Goal: Information Seeking & Learning: Learn about a topic

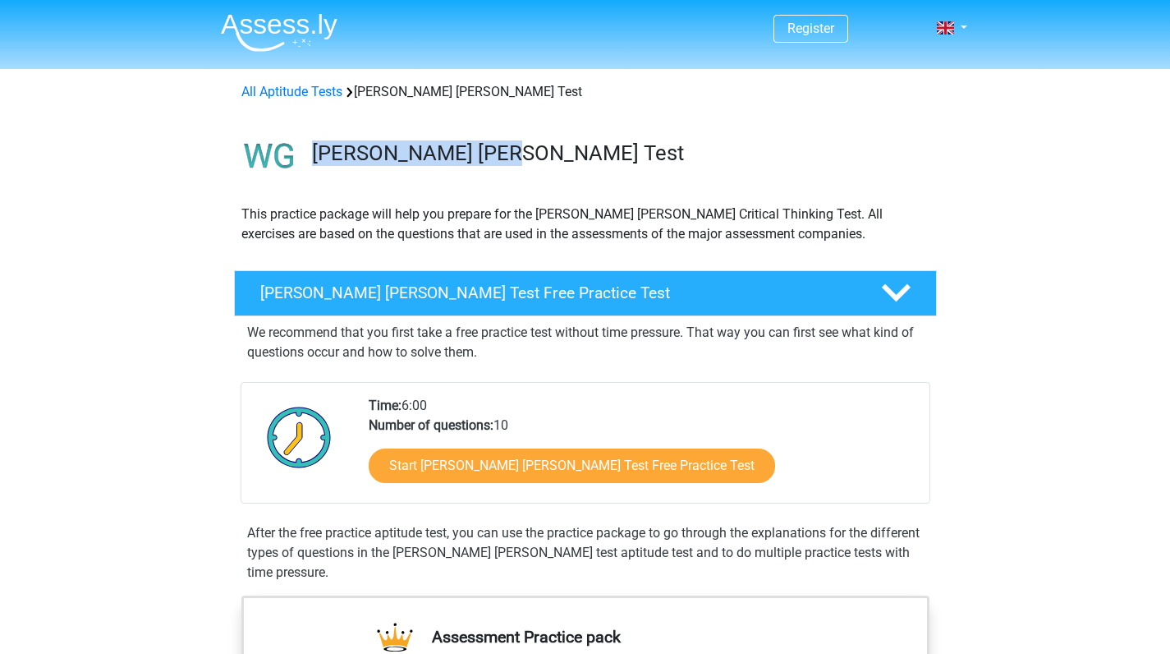
drag, startPoint x: 1166, startPoint y: 134, endPoint x: 1154, endPoint y: 188, distance: 55.6
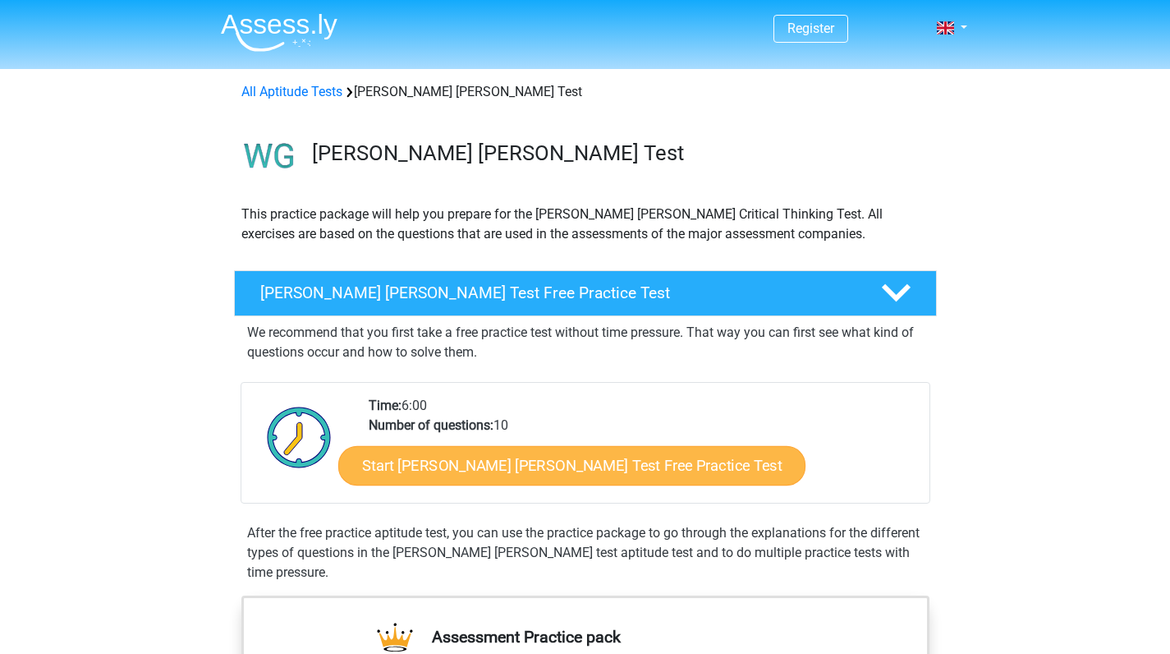
click at [599, 460] on link "Start Watson Glaser Test Free Practice Test" at bounding box center [571, 465] width 467 height 39
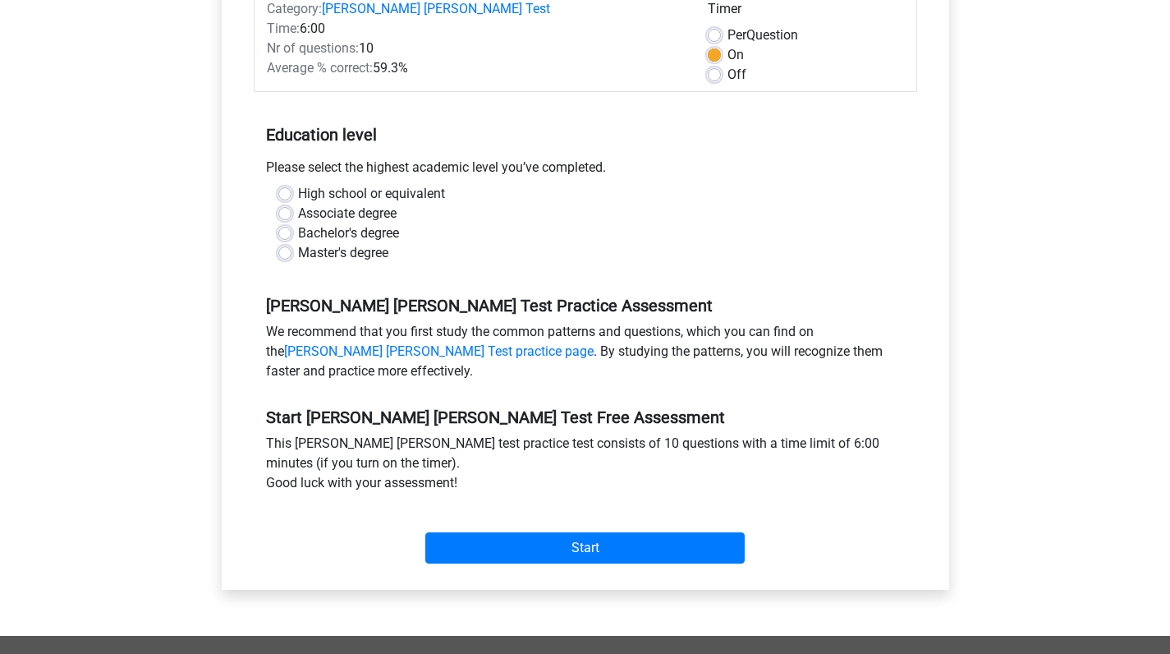
scroll to position [311, 0]
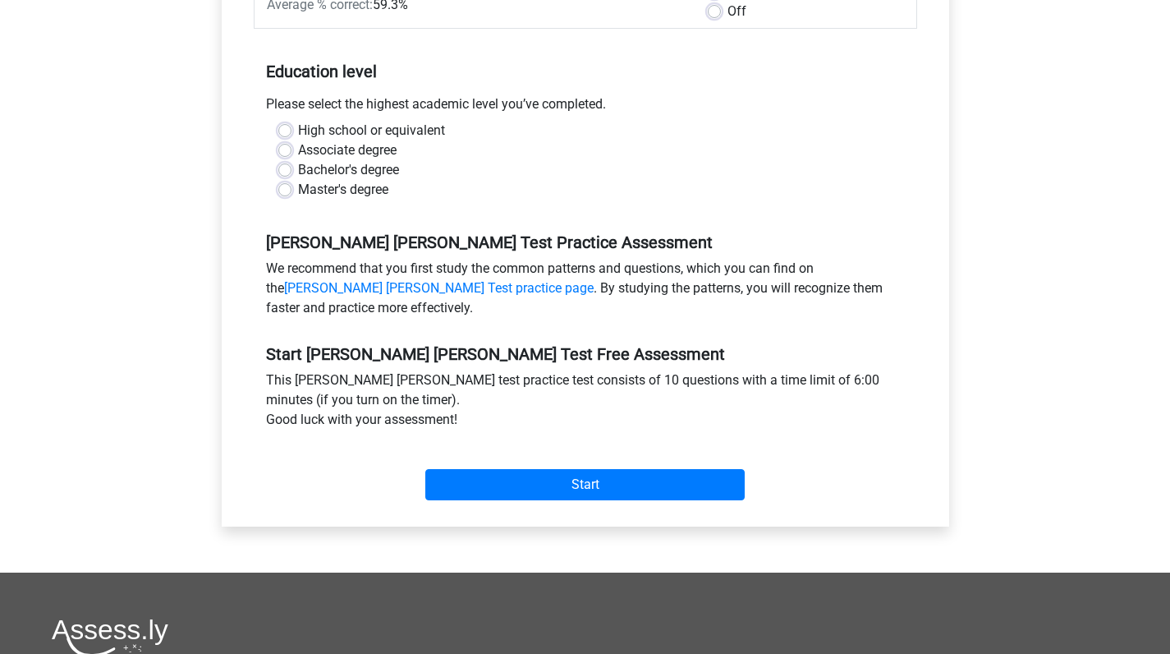
click at [361, 160] on label "Bachelor's degree" at bounding box center [348, 170] width 101 height 20
click at [291, 160] on input "Bachelor's degree" at bounding box center [284, 168] width 13 height 16
radio input "true"
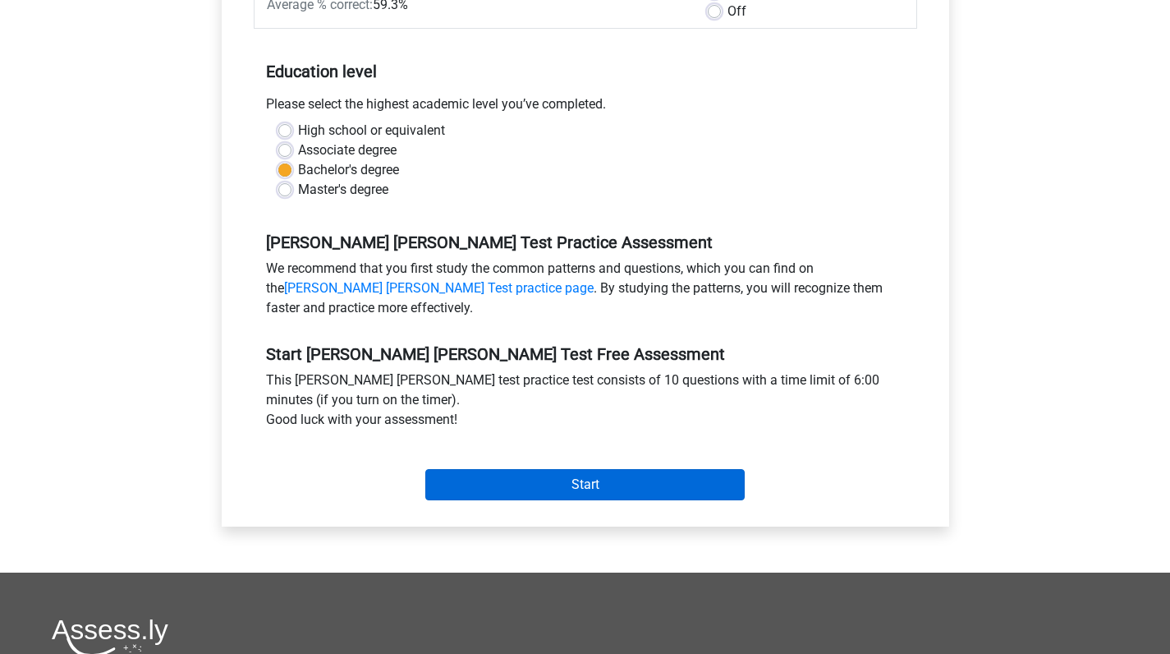
click at [510, 469] on input "Start" at bounding box center [584, 484] width 319 height 31
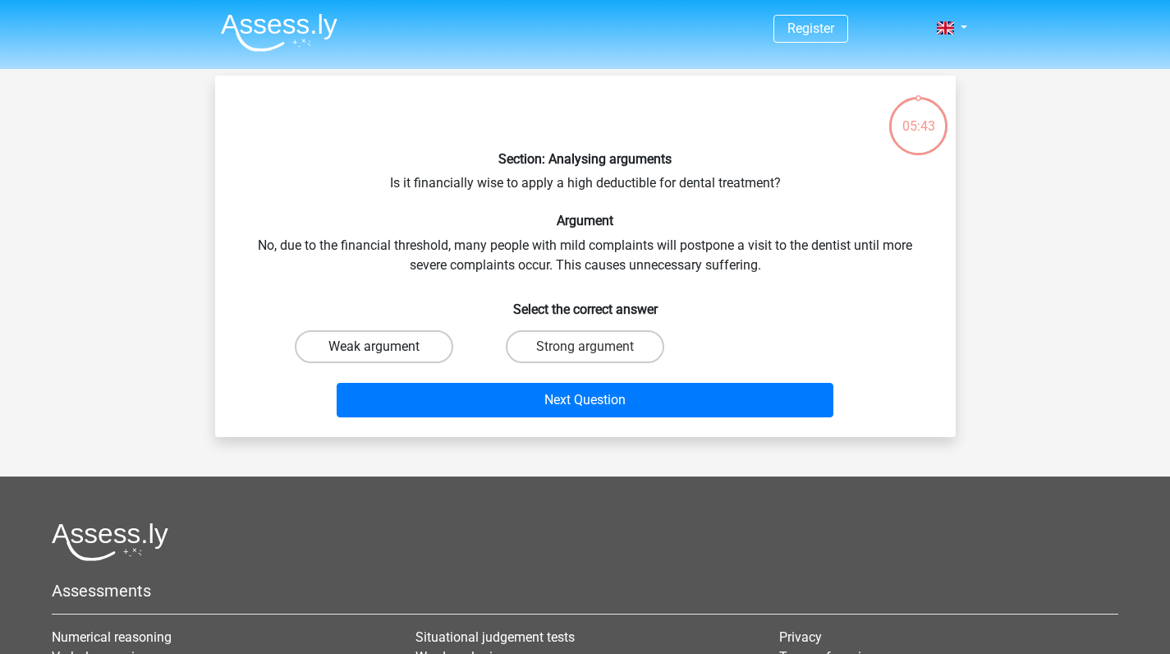
click at [410, 346] on label "Weak argument" at bounding box center [374, 346] width 158 height 33
click at [384, 347] on input "Weak argument" at bounding box center [379, 352] width 11 height 11
radio input "true"
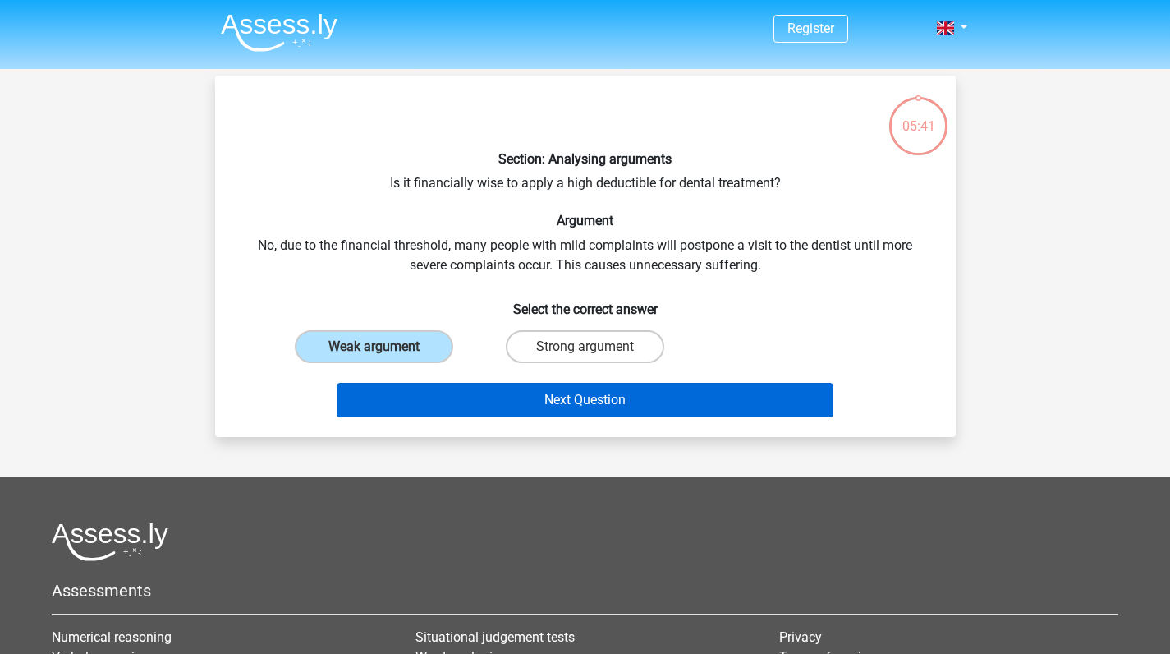
click at [526, 393] on button "Next Question" at bounding box center [585, 400] width 497 height 34
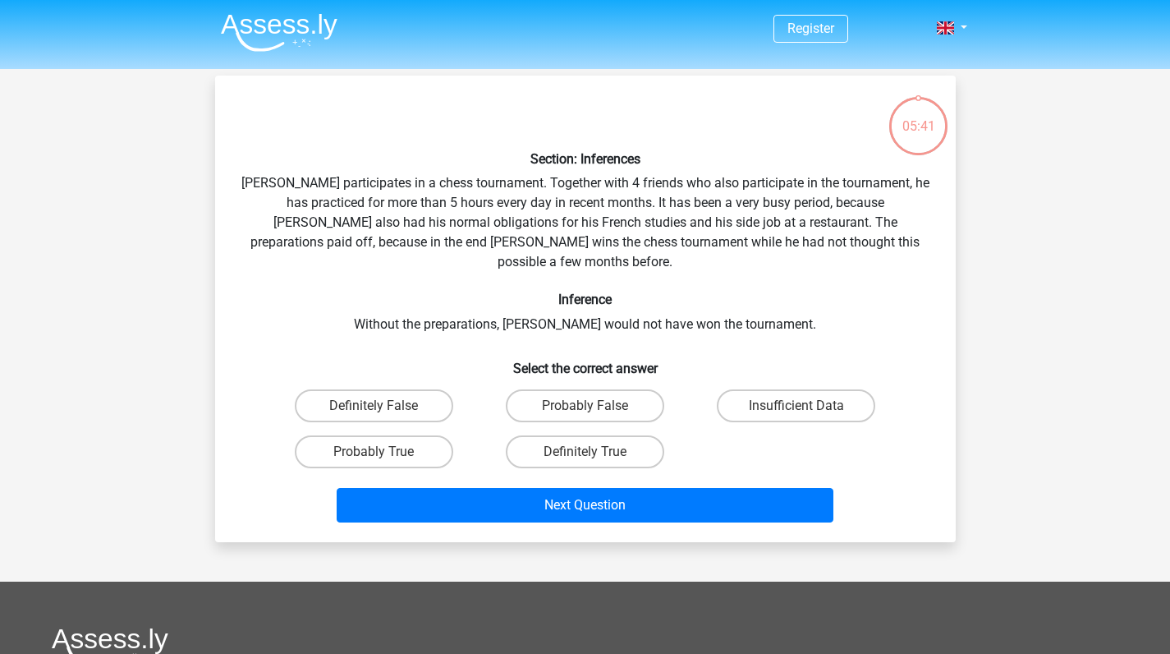
scroll to position [76, 0]
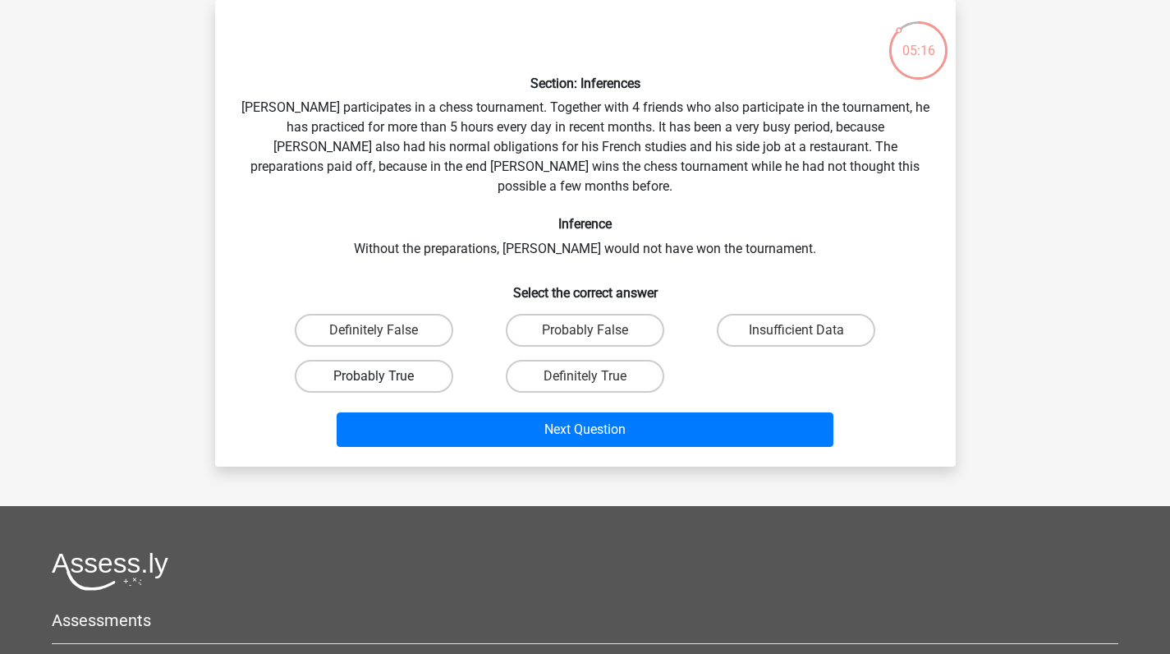
click at [429, 360] on label "Probably True" at bounding box center [374, 376] width 158 height 33
click at [384, 376] on input "Probably True" at bounding box center [379, 381] width 11 height 11
radio input "true"
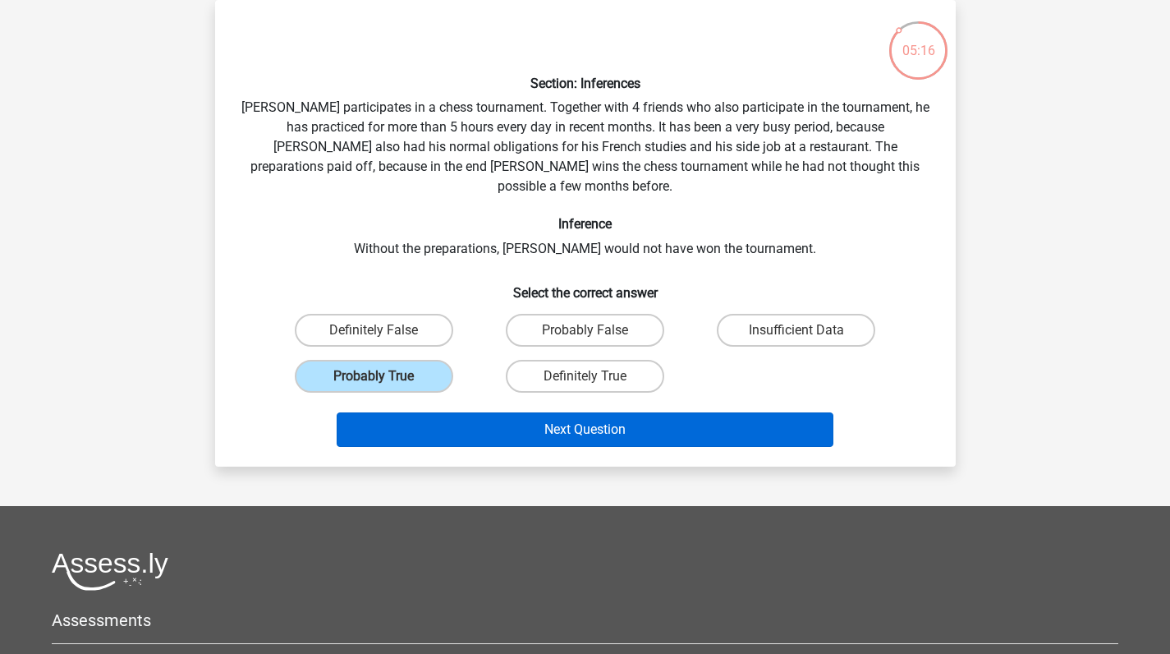
click at [485, 412] on button "Next Question" at bounding box center [585, 429] width 497 height 34
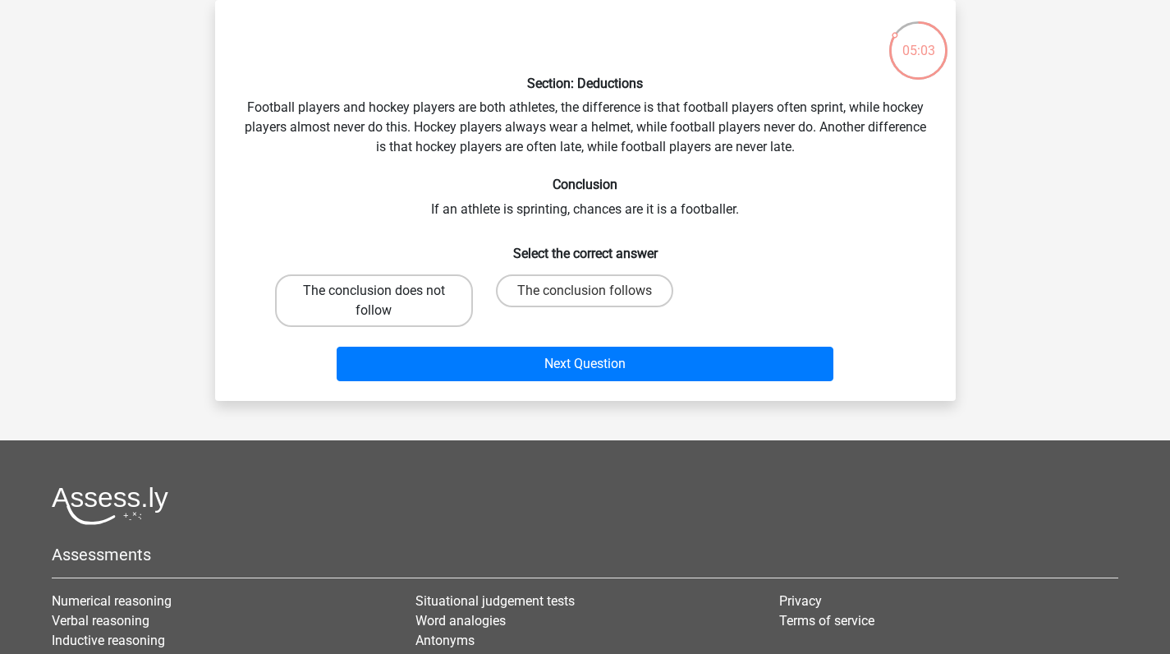
click at [463, 305] on label "The conclusion does not follow" at bounding box center [374, 300] width 198 height 53
click at [384, 301] on input "The conclusion does not follow" at bounding box center [379, 296] width 11 height 11
radio input "true"
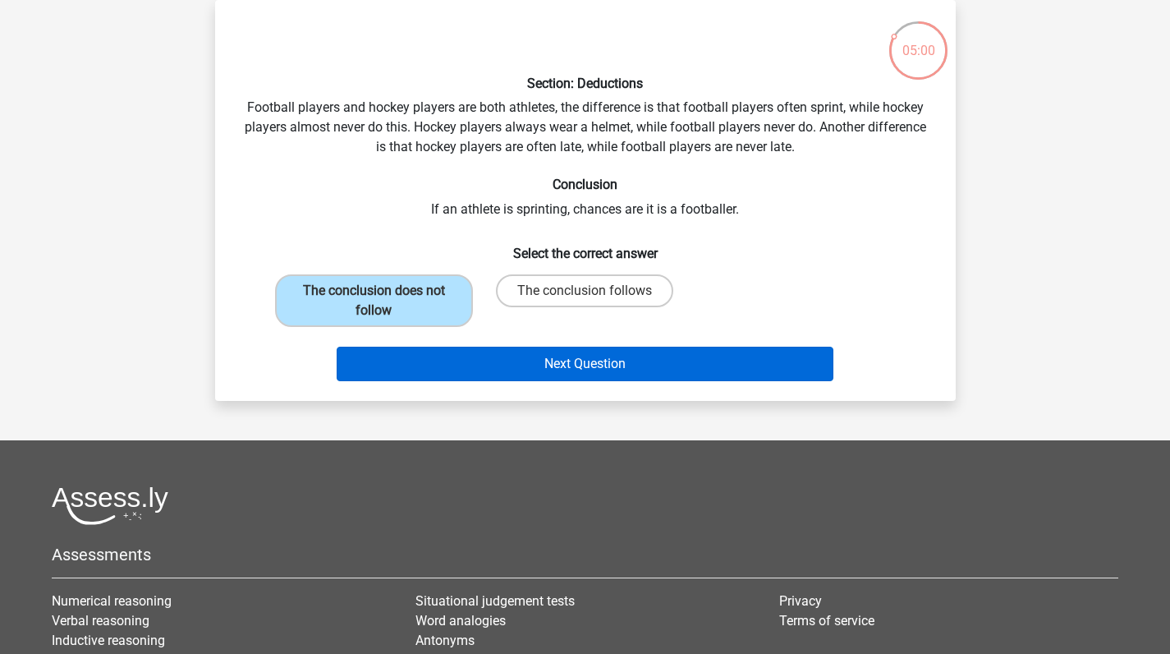
click at [506, 370] on button "Next Question" at bounding box center [585, 364] width 497 height 34
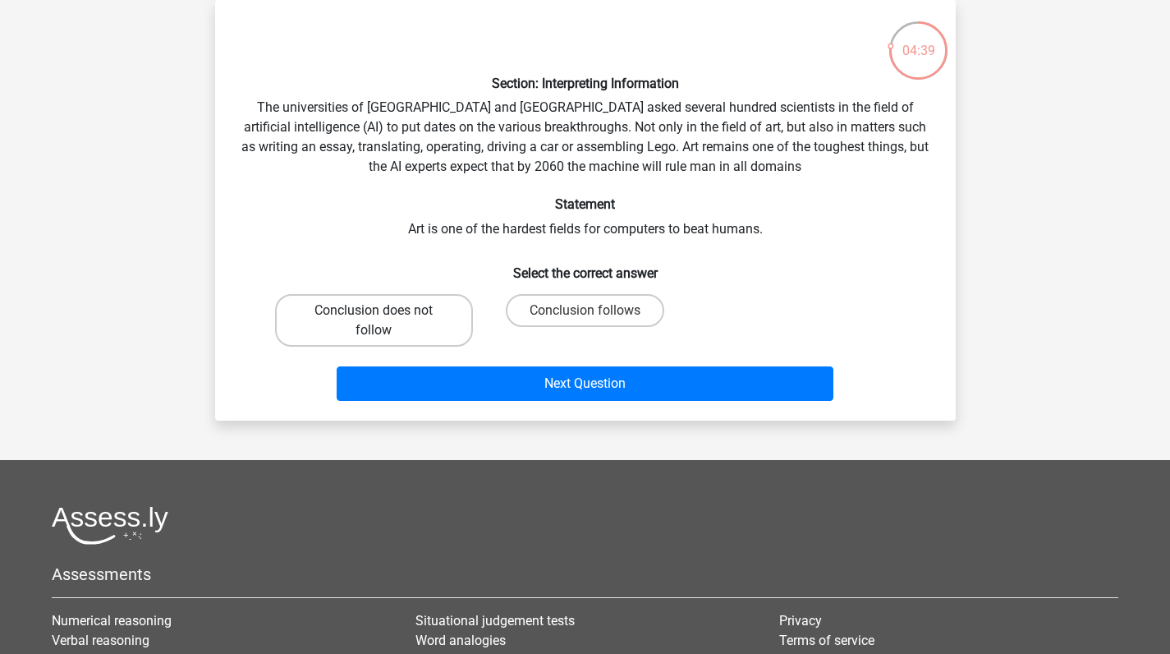
click at [457, 319] on label "Conclusion does not follow" at bounding box center [374, 320] width 198 height 53
click at [384, 319] on input "Conclusion does not follow" at bounding box center [379, 315] width 11 height 11
radio input "true"
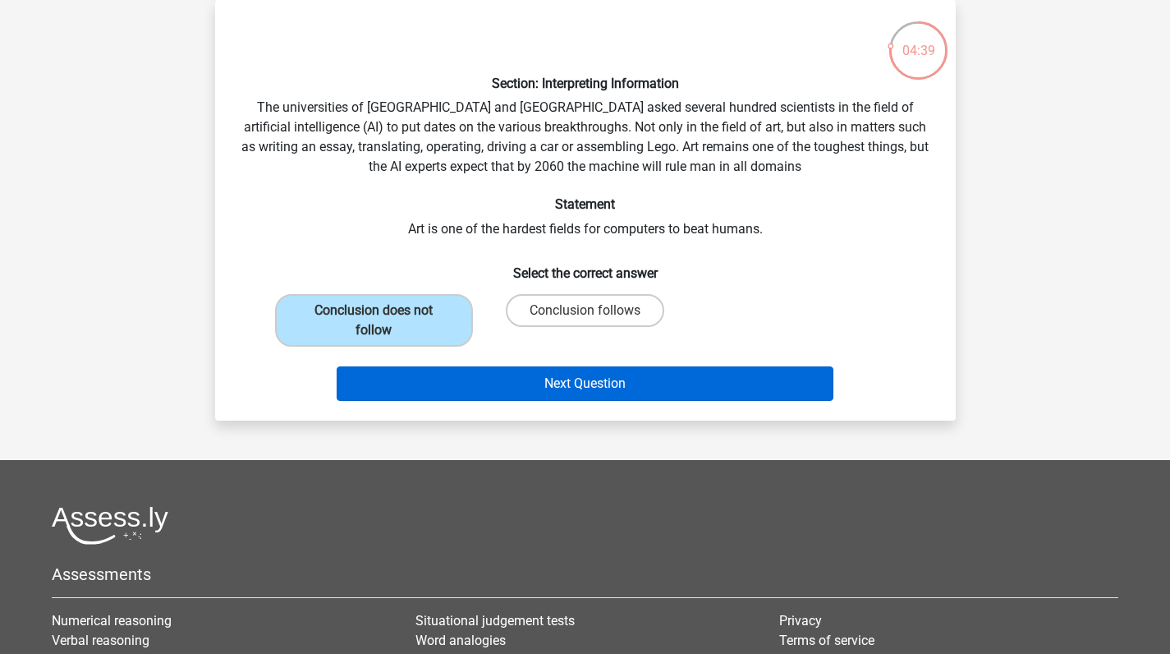
click at [475, 379] on button "Next Question" at bounding box center [585, 383] width 497 height 34
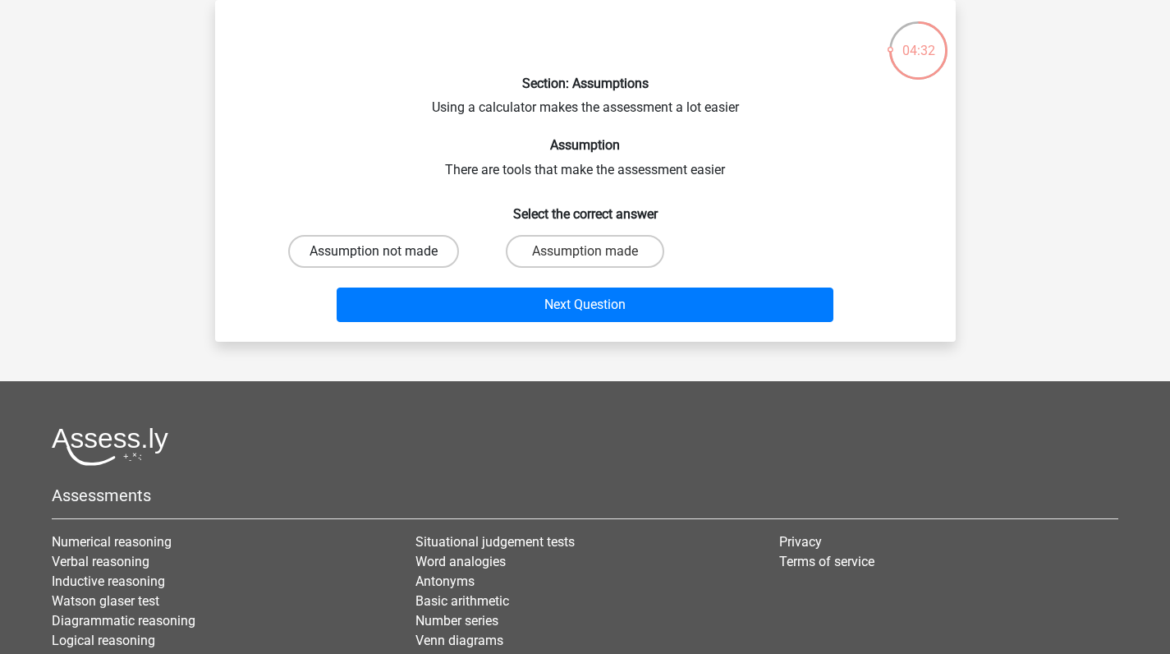
click at [409, 251] on label "Assumption not made" at bounding box center [373, 251] width 171 height 33
click at [384, 251] on input "Assumption not made" at bounding box center [379, 256] width 11 height 11
radio input "true"
click at [531, 253] on label "Assumption made" at bounding box center [585, 251] width 158 height 33
click at [585, 253] on input "Assumption made" at bounding box center [590, 256] width 11 height 11
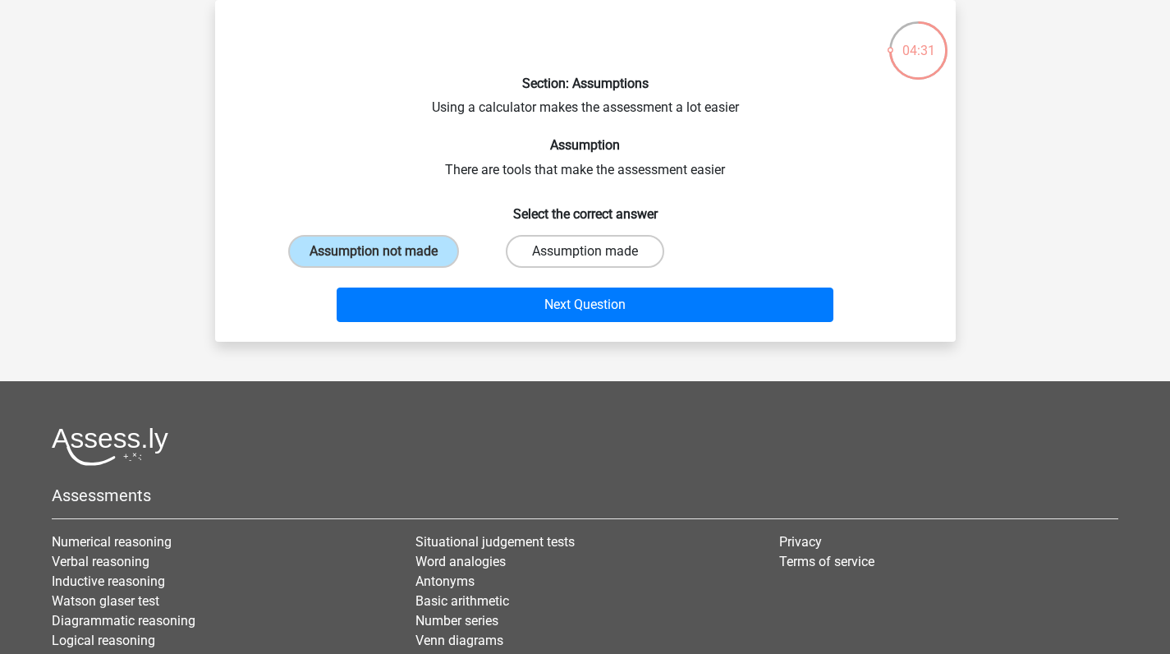
radio input "true"
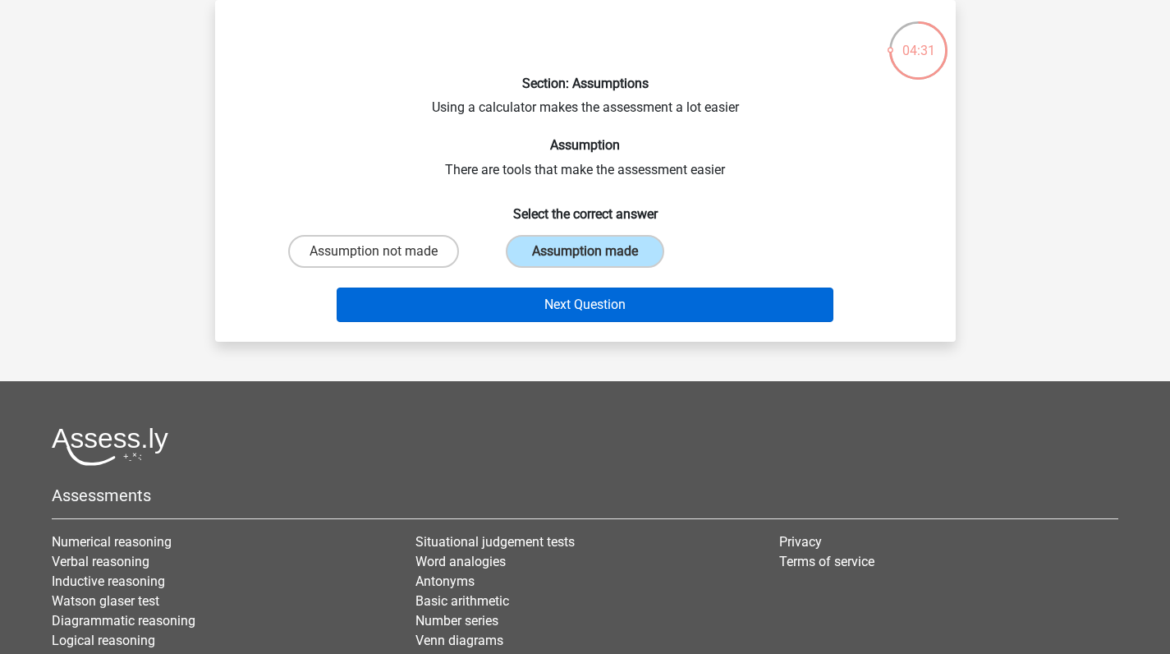
click at [548, 299] on button "Next Question" at bounding box center [585, 304] width 497 height 34
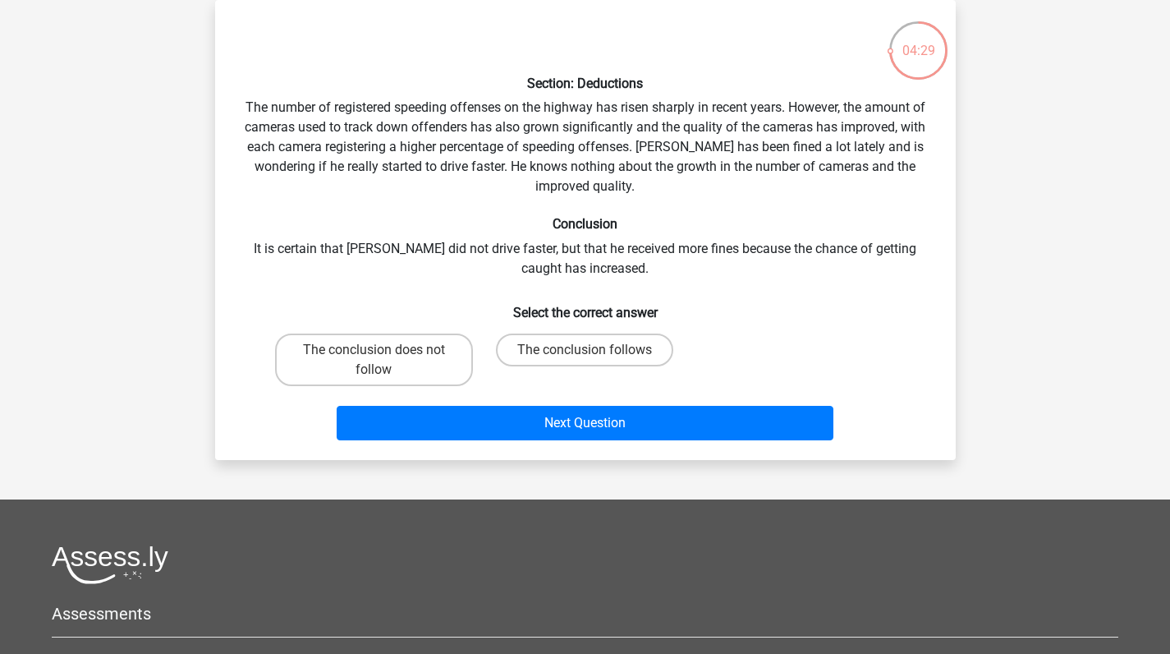
scroll to position [0, 0]
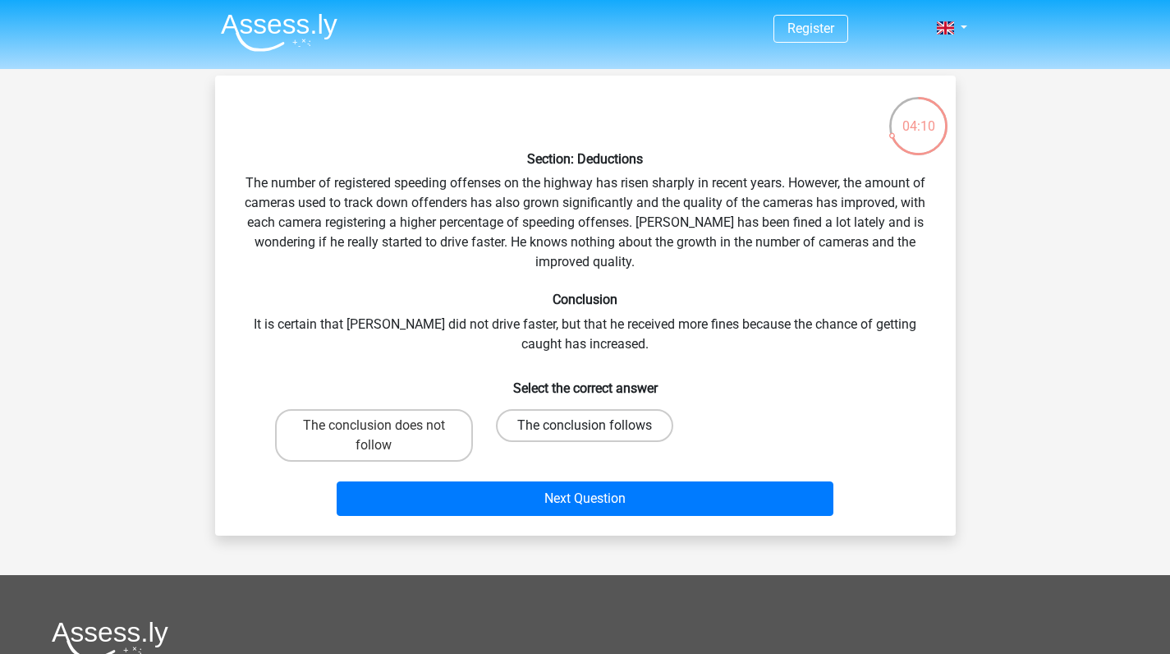
click at [556, 435] on label "The conclusion follows" at bounding box center [584, 425] width 177 height 33
click at [585, 435] on input "The conclusion follows" at bounding box center [590, 430] width 11 height 11
radio input "true"
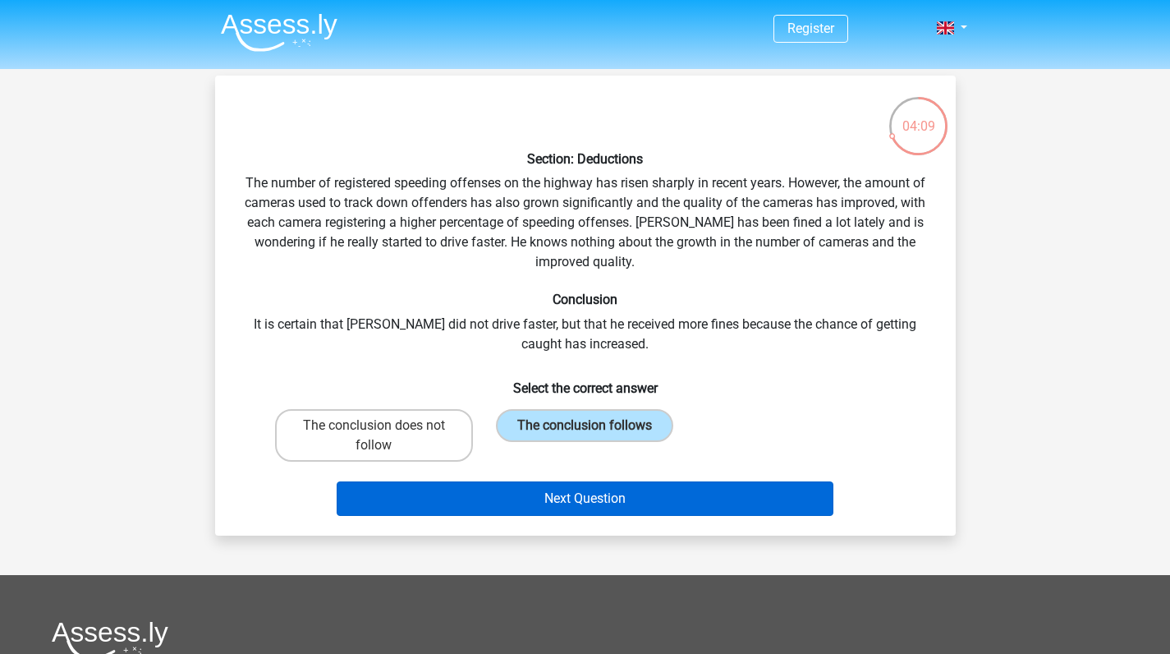
click at [551, 500] on button "Next Question" at bounding box center [585, 498] width 497 height 34
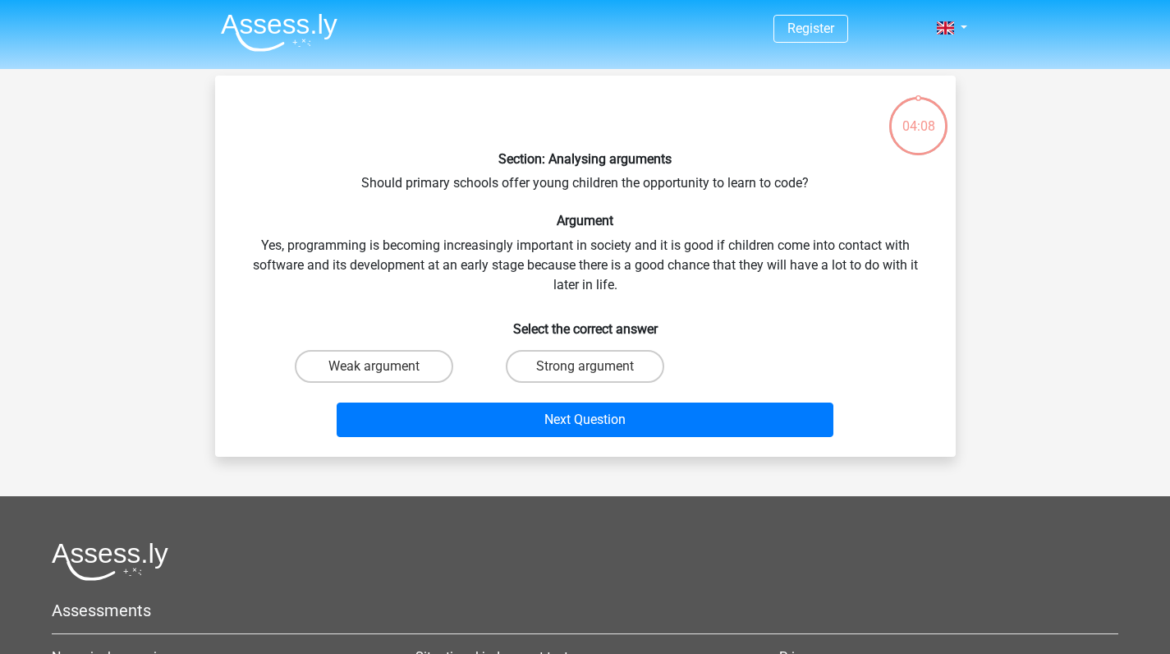
scroll to position [76, 0]
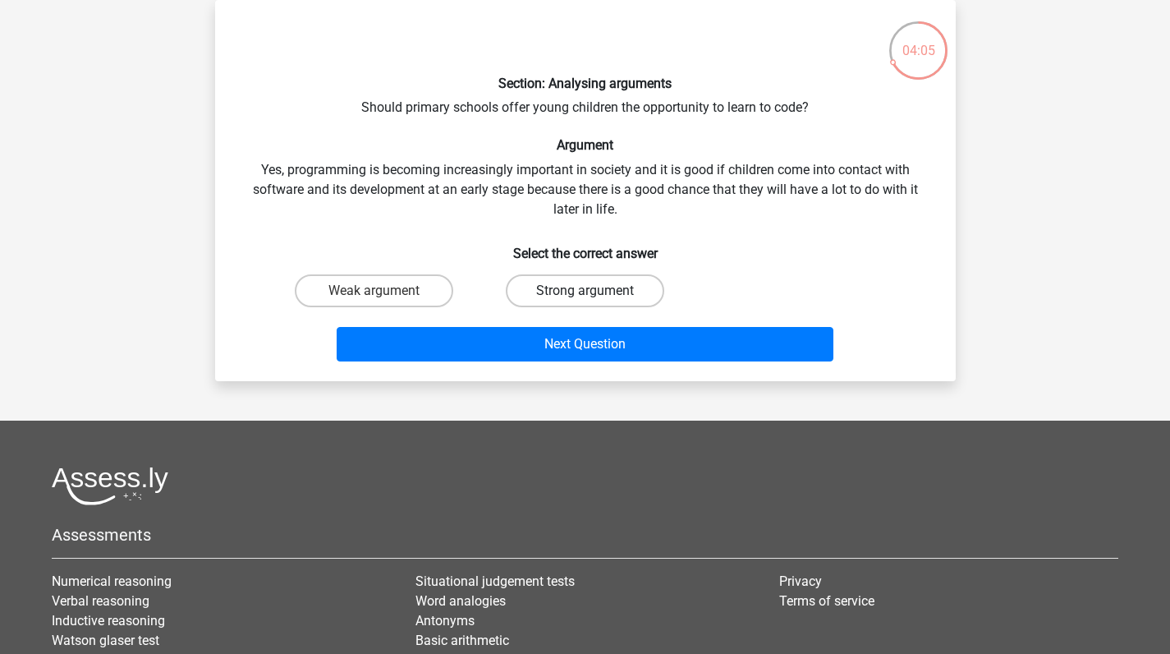
click at [537, 302] on label "Strong argument" at bounding box center [585, 290] width 158 height 33
click at [585, 301] on input "Strong argument" at bounding box center [590, 296] width 11 height 11
radio input "true"
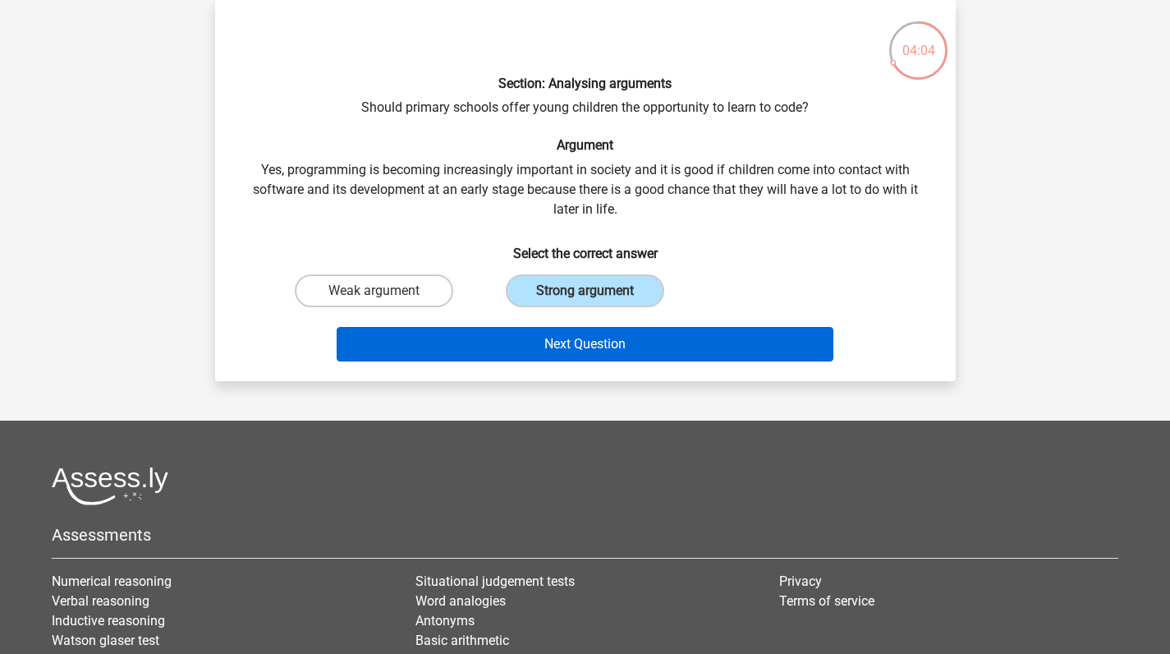
click at [568, 337] on button "Next Question" at bounding box center [585, 344] width 497 height 34
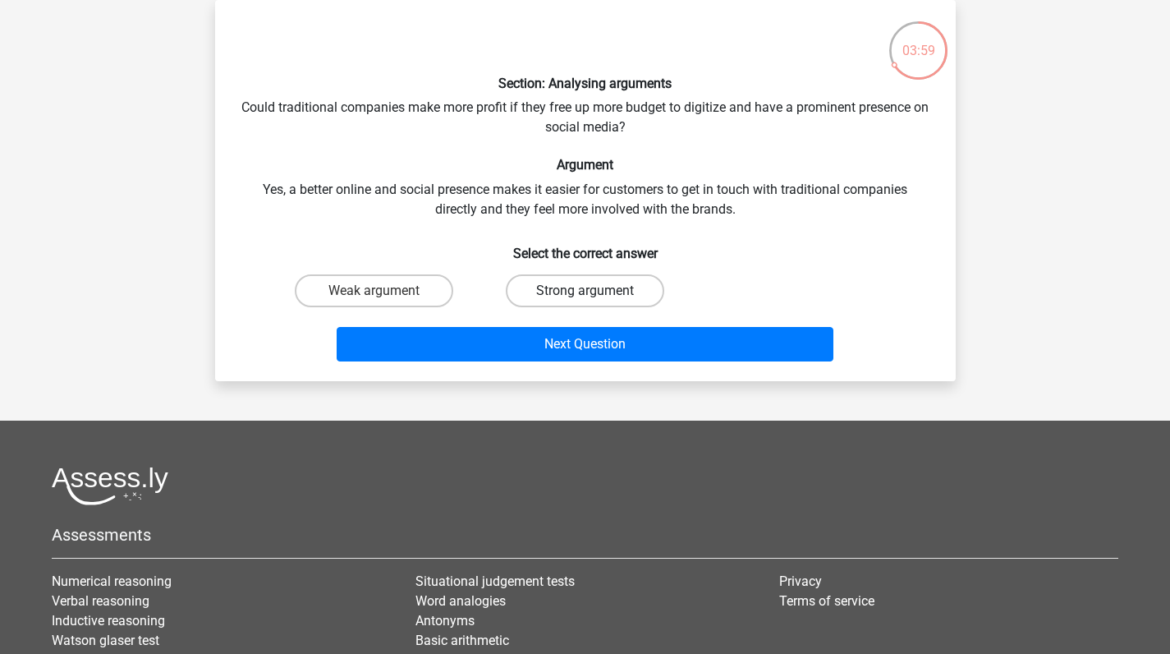
click at [594, 285] on label "Strong argument" at bounding box center [585, 290] width 158 height 33
click at [594, 291] on input "Strong argument" at bounding box center [590, 296] width 11 height 11
radio input "true"
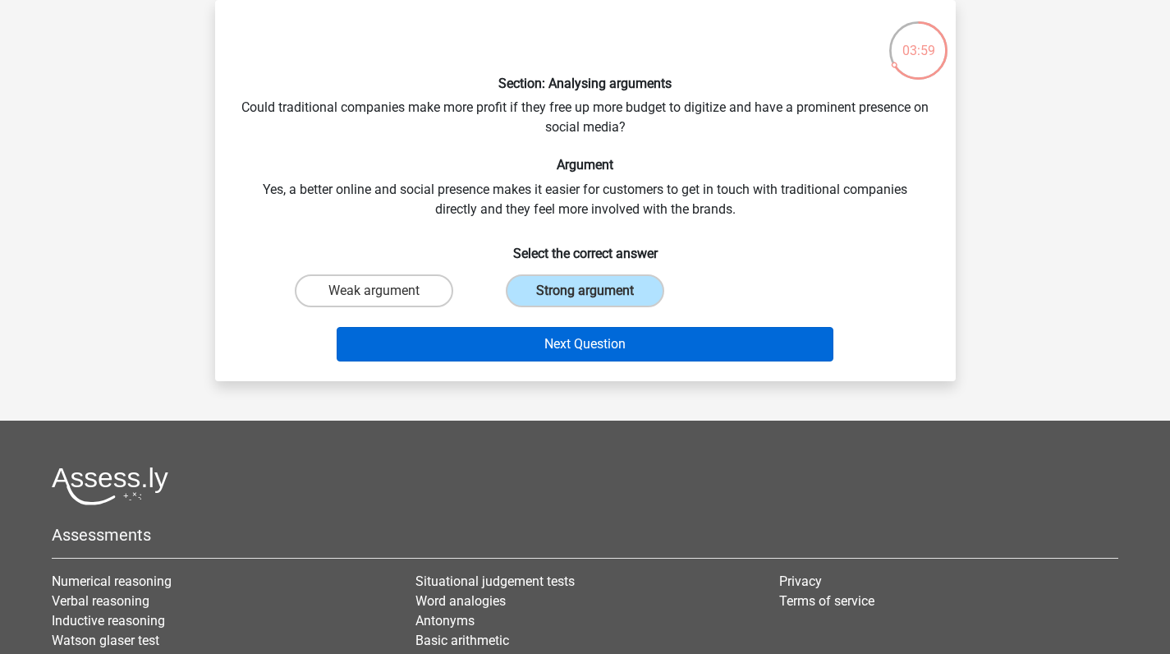
click at [594, 343] on button "Next Question" at bounding box center [585, 344] width 497 height 34
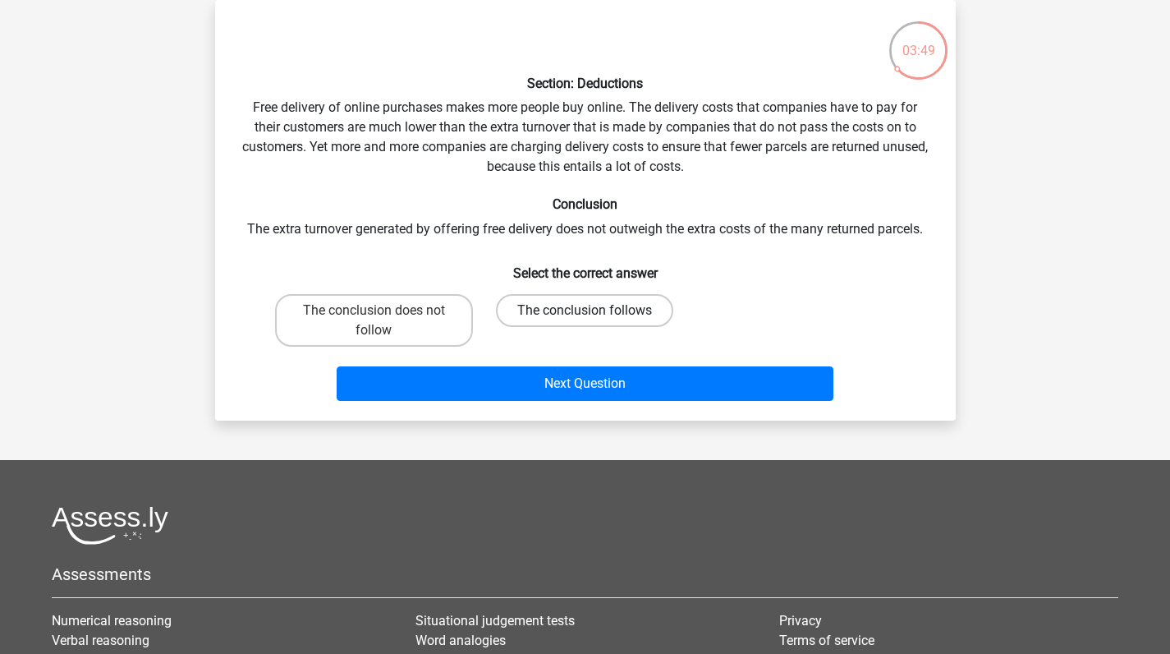
click at [521, 303] on label "The conclusion follows" at bounding box center [584, 310] width 177 height 33
click at [585, 310] on input "The conclusion follows" at bounding box center [590, 315] width 11 height 11
radio input "true"
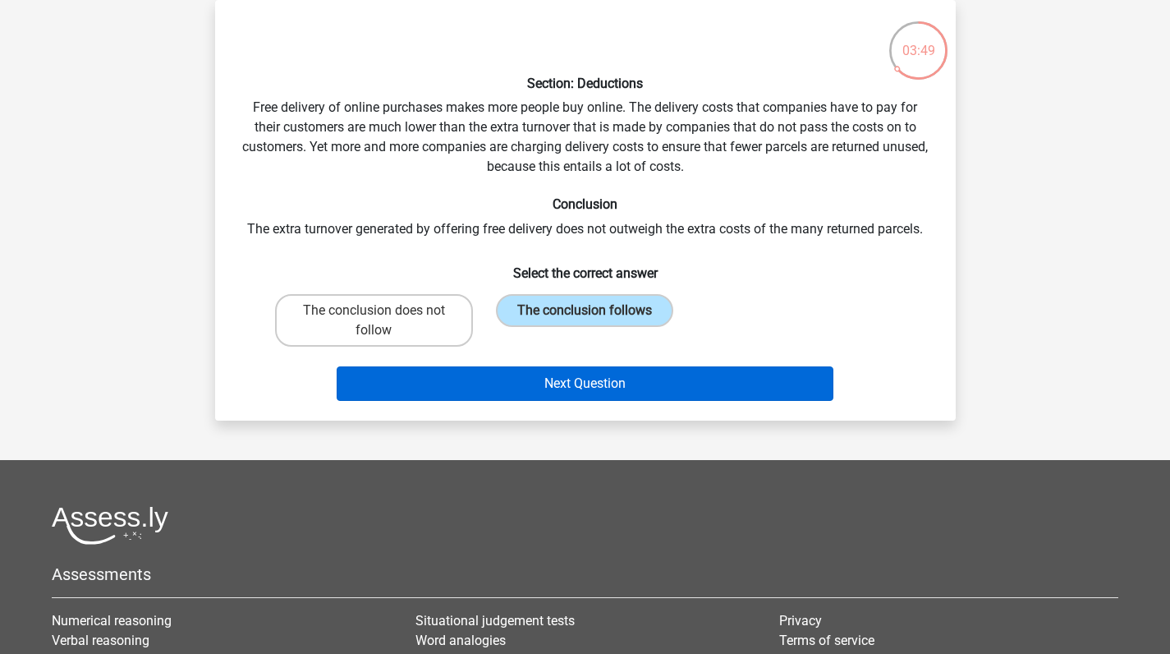
click at [500, 387] on button "Next Question" at bounding box center [585, 383] width 497 height 34
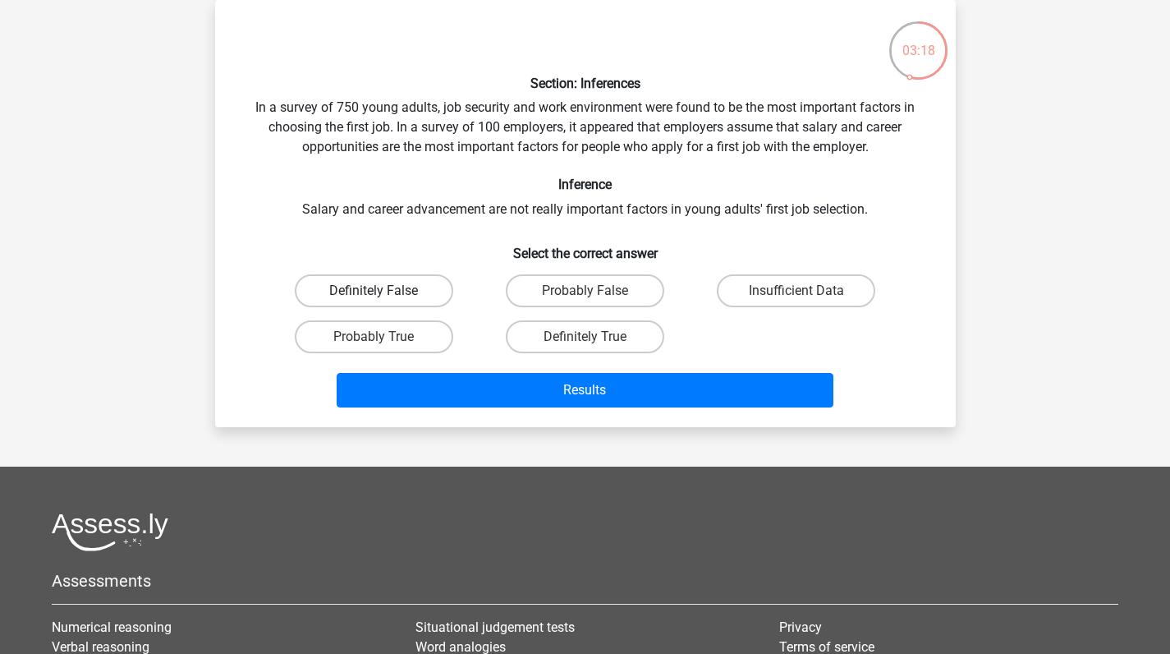
click at [420, 275] on label "Definitely False" at bounding box center [374, 290] width 158 height 33
click at [384, 291] on input "Definitely False" at bounding box center [379, 296] width 11 height 11
radio input "true"
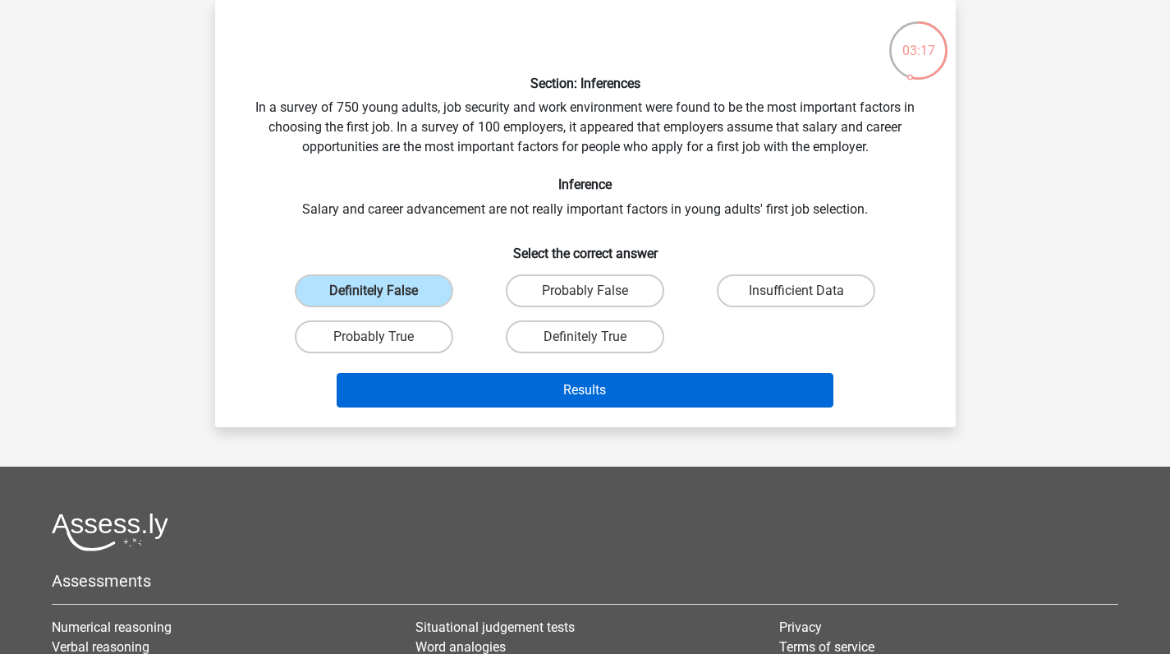
click at [498, 374] on button "Results" at bounding box center [585, 390] width 497 height 34
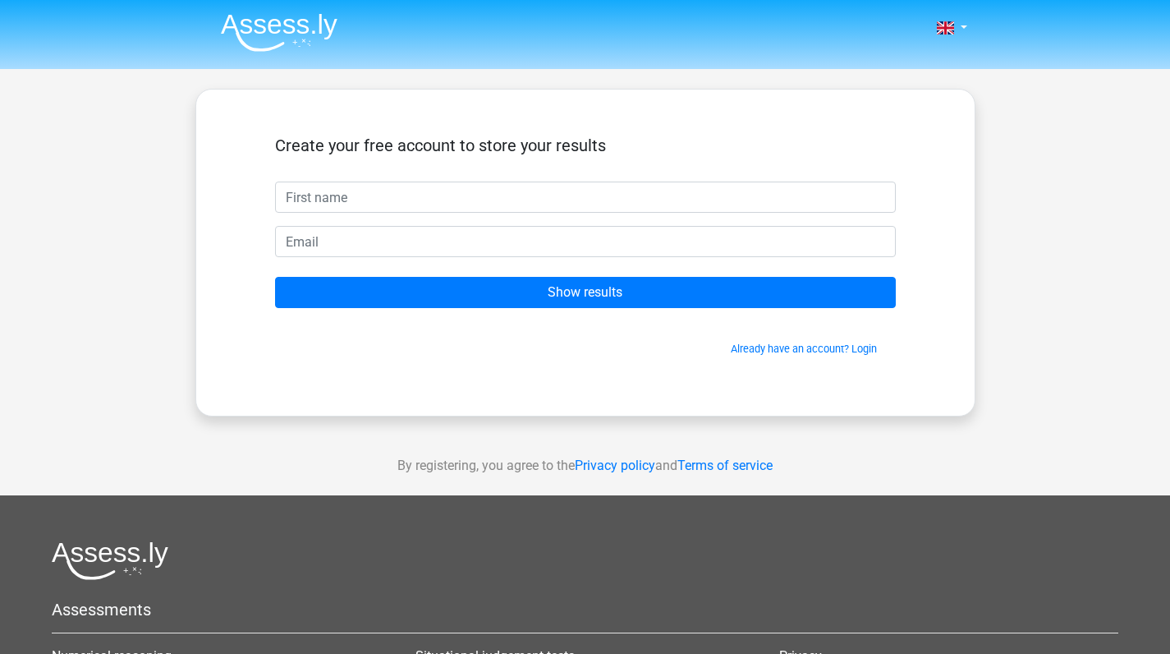
click at [574, 311] on form "Create your free account to store your results Show results Already have an acc…" at bounding box center [585, 245] width 621 height 221
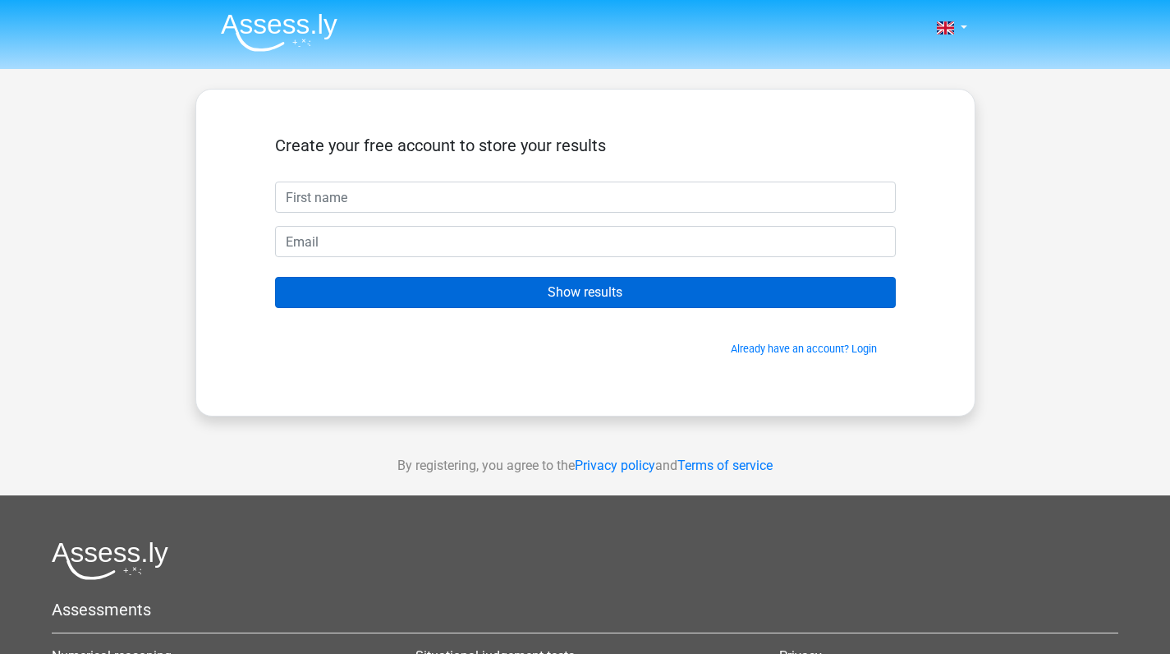
click at [567, 296] on input "Show results" at bounding box center [585, 292] width 621 height 31
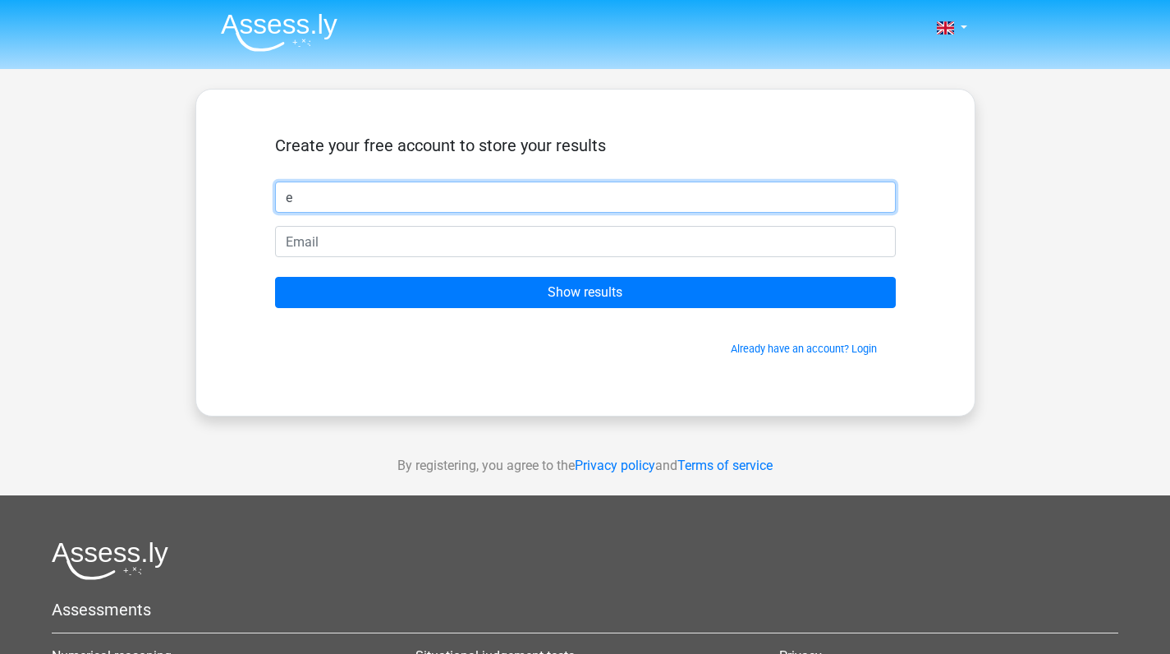
type input "e"
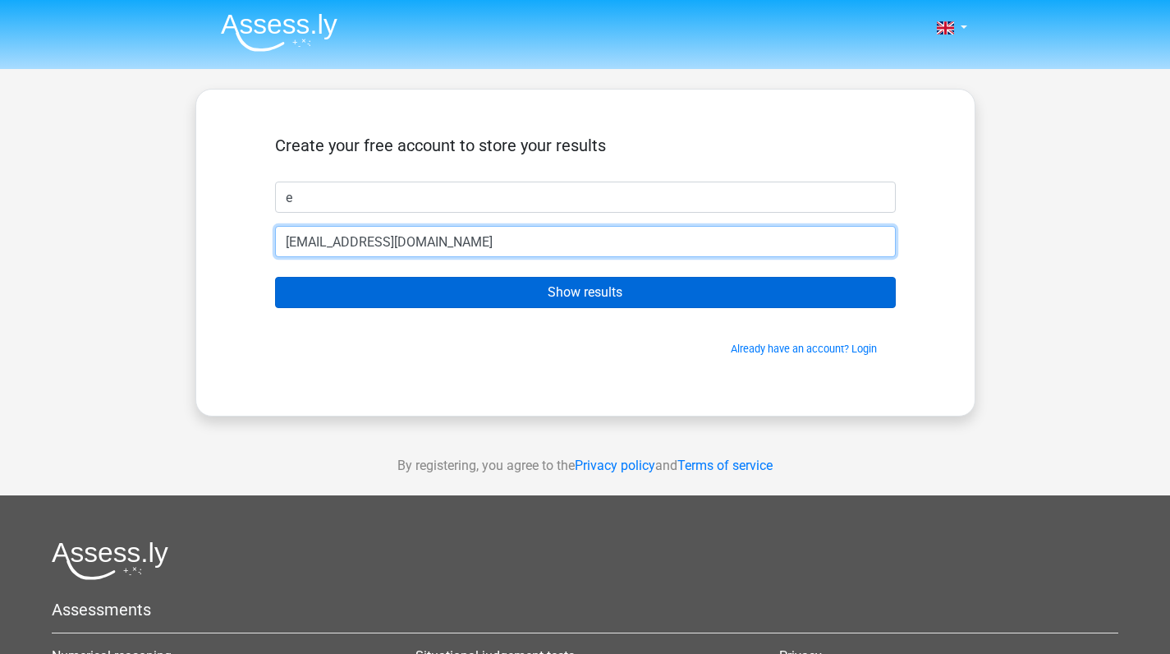
type input "[EMAIL_ADDRESS][DOMAIN_NAME]"
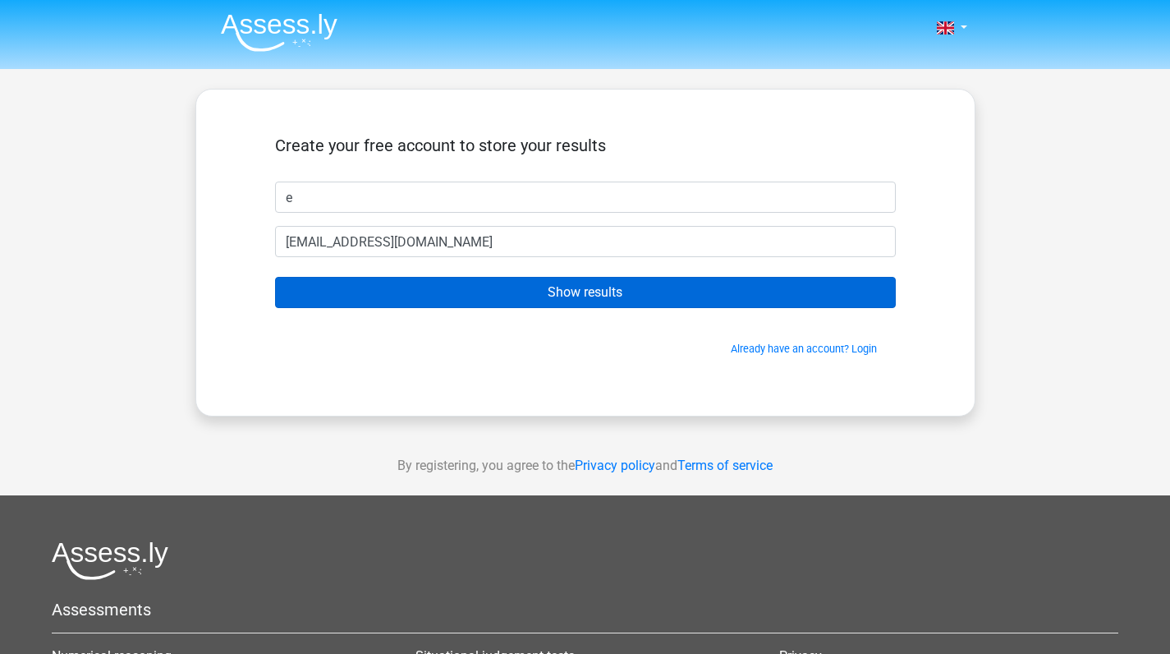
click at [610, 300] on input "Show results" at bounding box center [585, 292] width 621 height 31
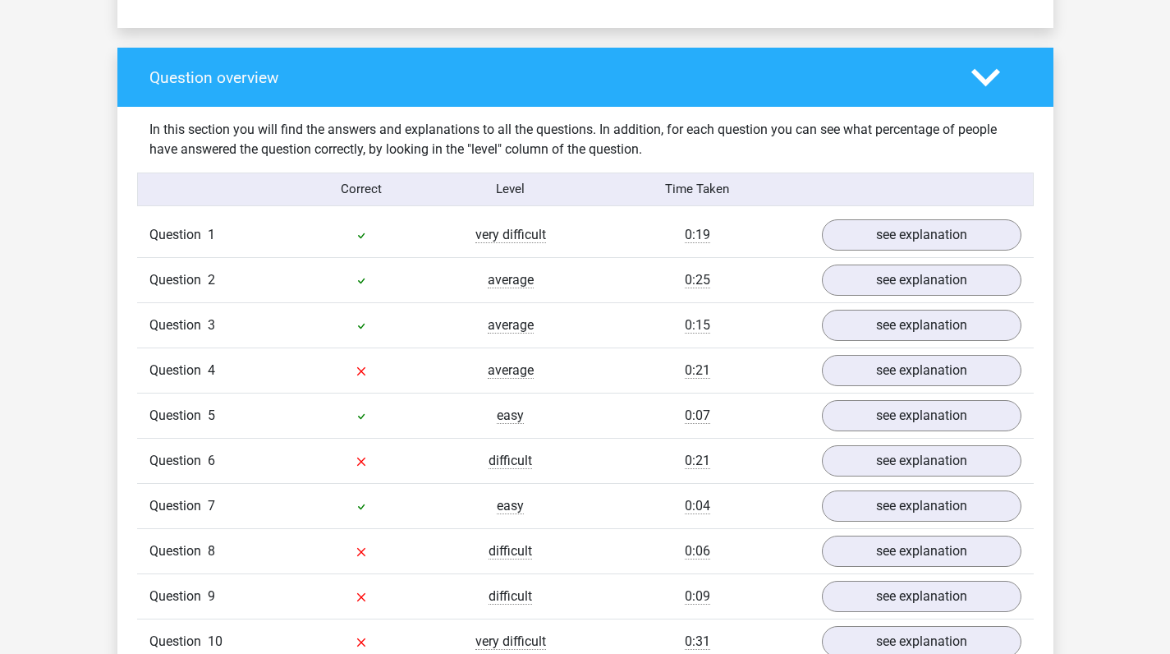
scroll to position [1220, 0]
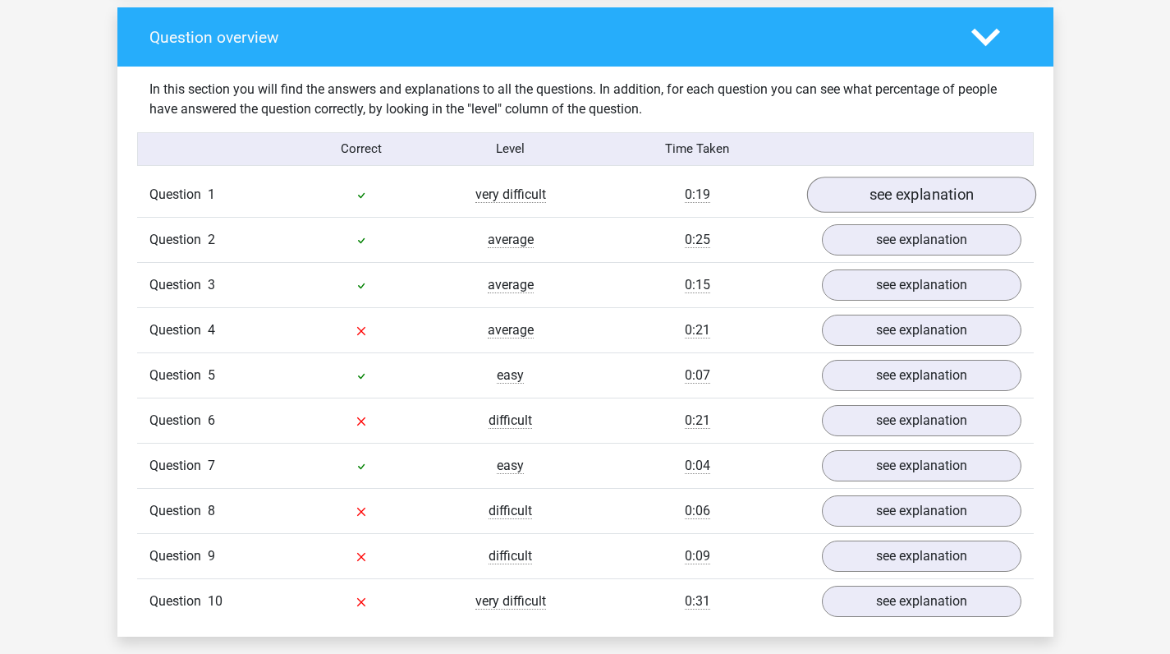
click at [957, 186] on link "see explanation" at bounding box center [920, 195] width 229 height 36
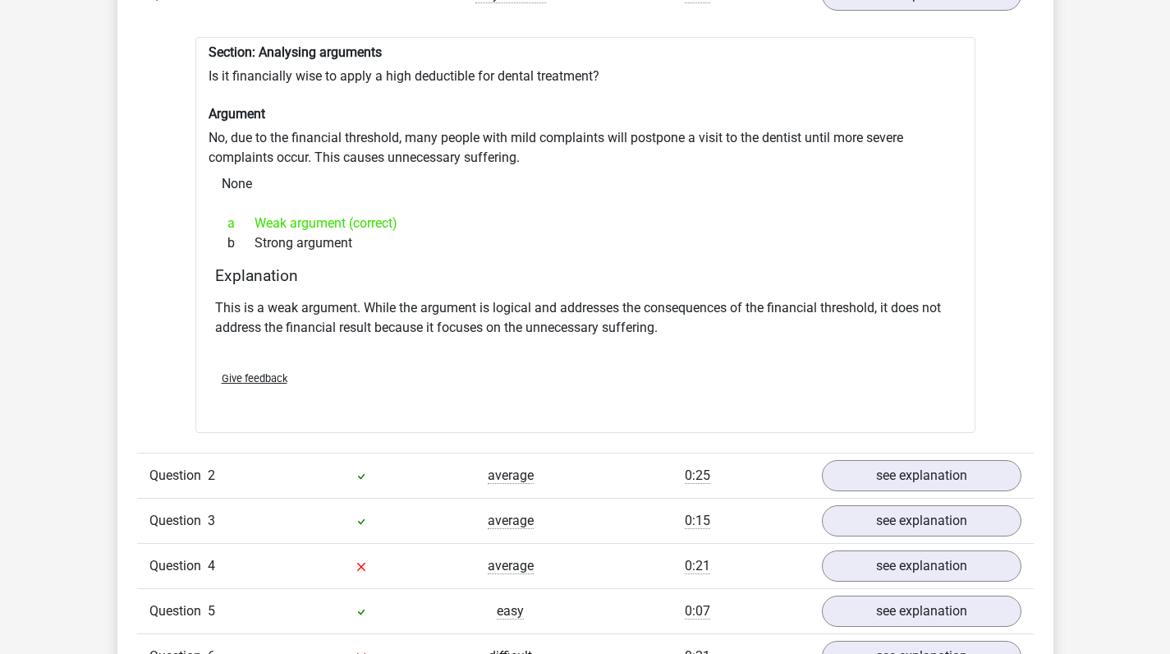
scroll to position [1645, 0]
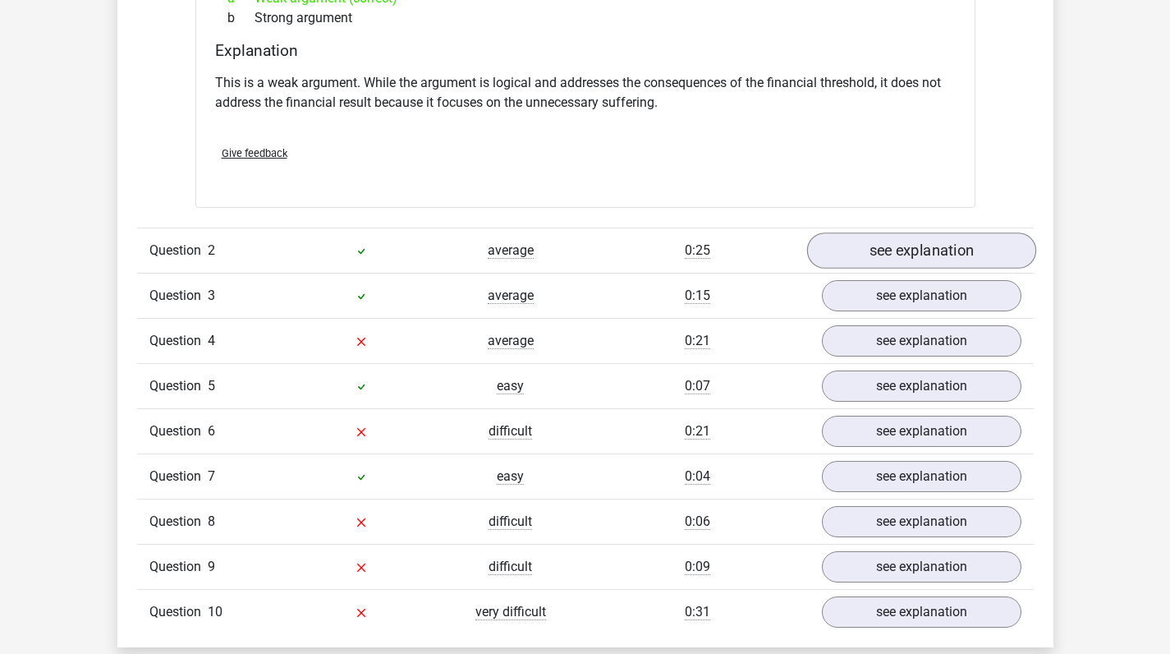
click at [1019, 243] on link "see explanation" at bounding box center [920, 251] width 229 height 36
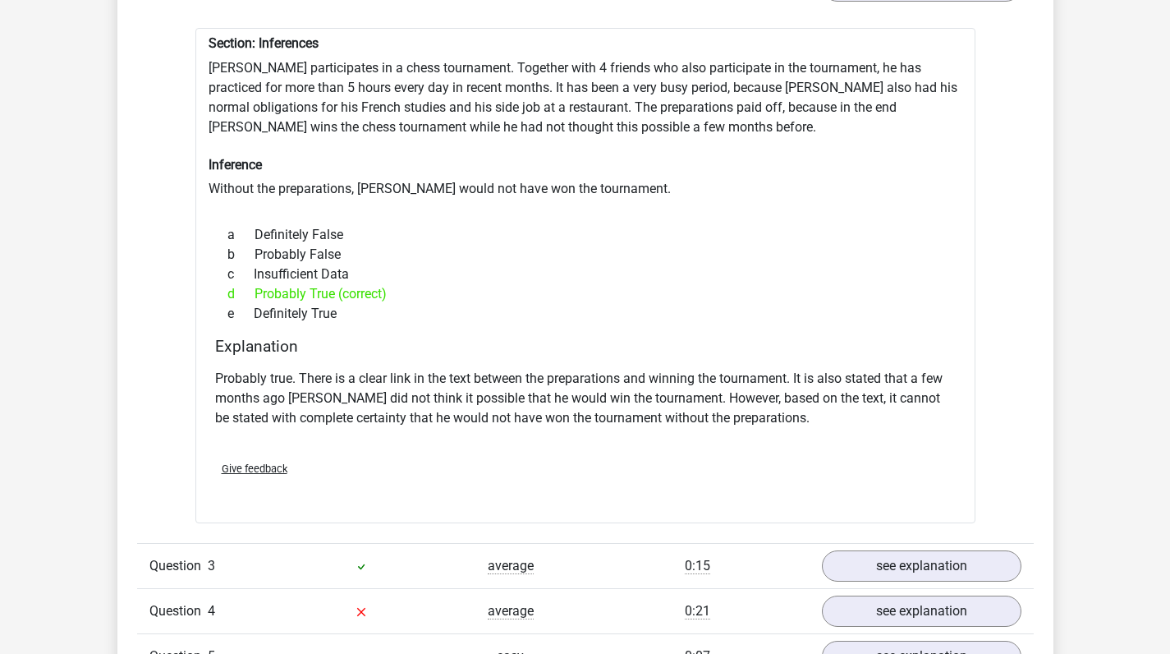
scroll to position [2062, 0]
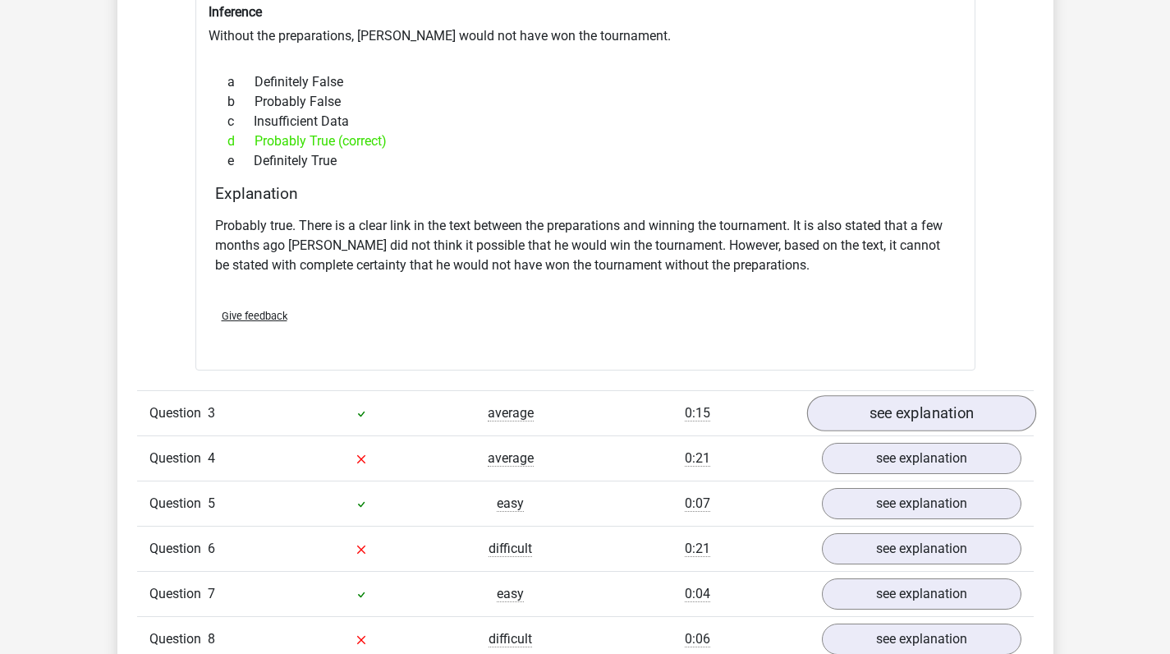
click at [897, 396] on link "see explanation" at bounding box center [920, 413] width 229 height 36
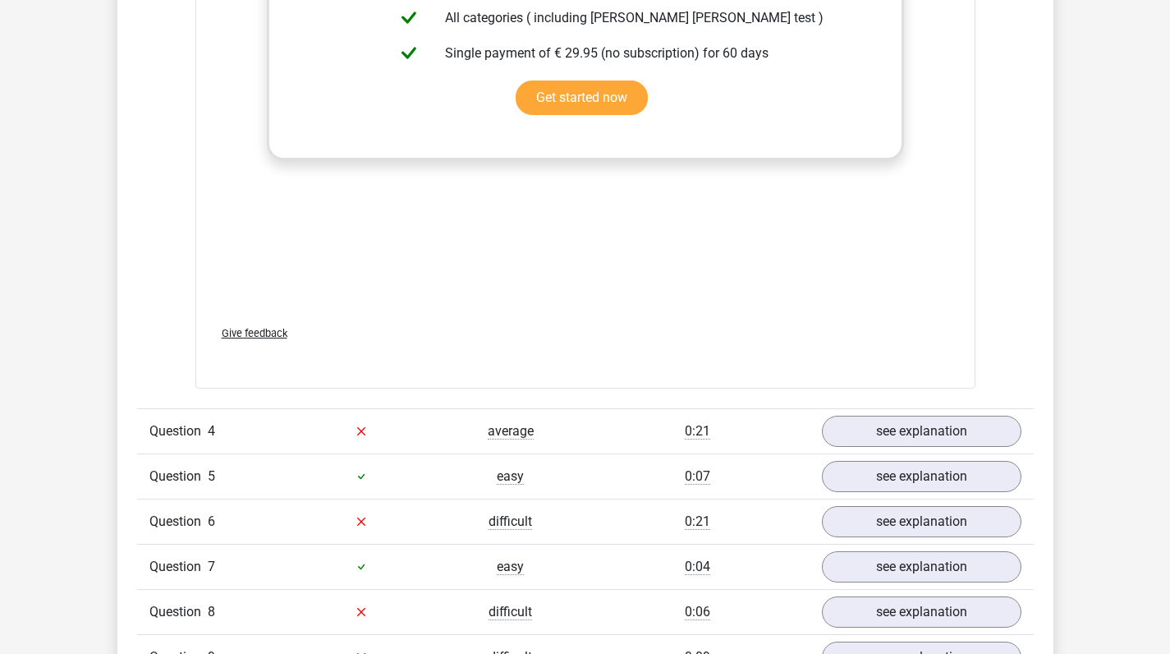
scroll to position [3073, 0]
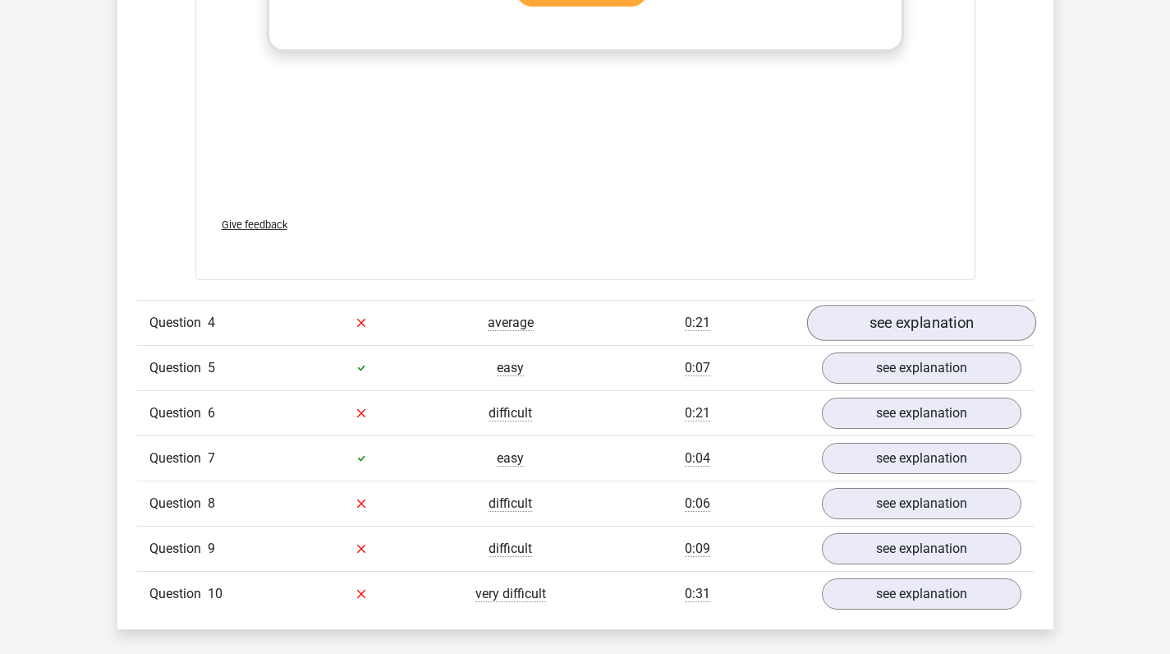
click at [947, 313] on link "see explanation" at bounding box center [920, 323] width 229 height 36
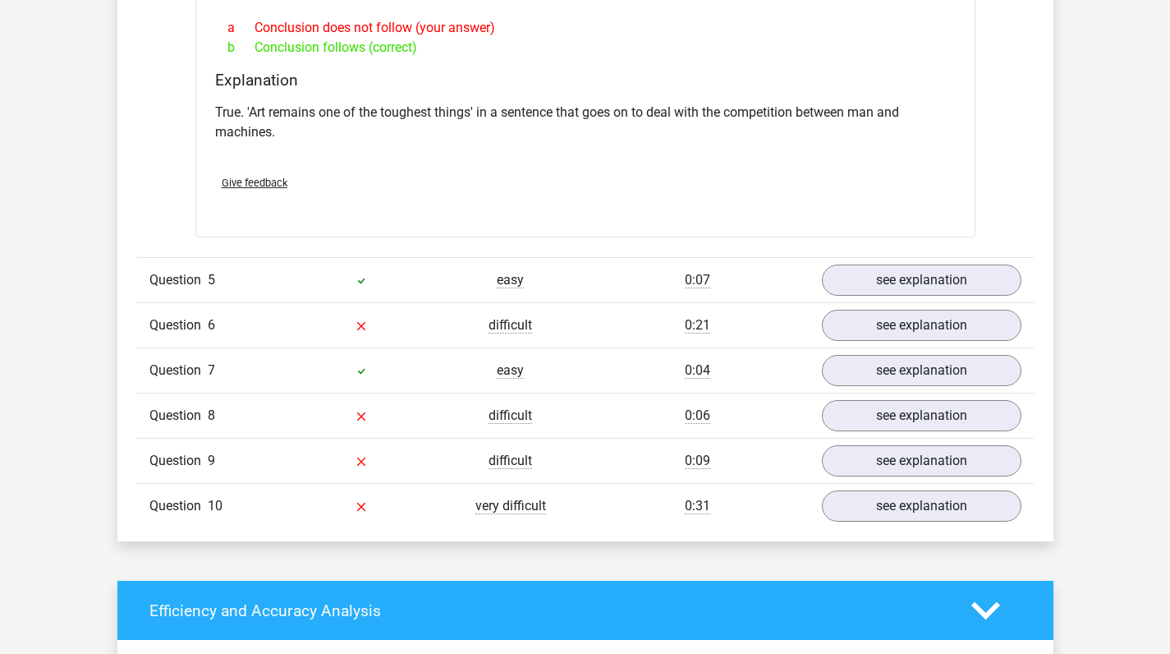
scroll to position [3668, 0]
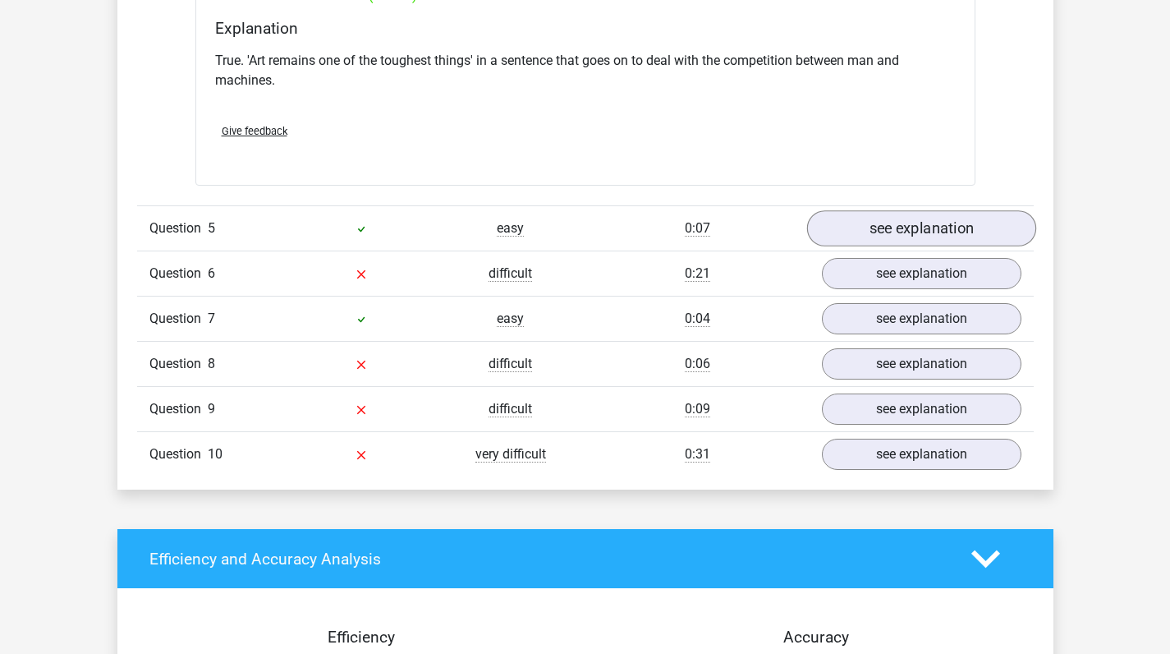
click at [908, 210] on link "see explanation" at bounding box center [920, 228] width 229 height 36
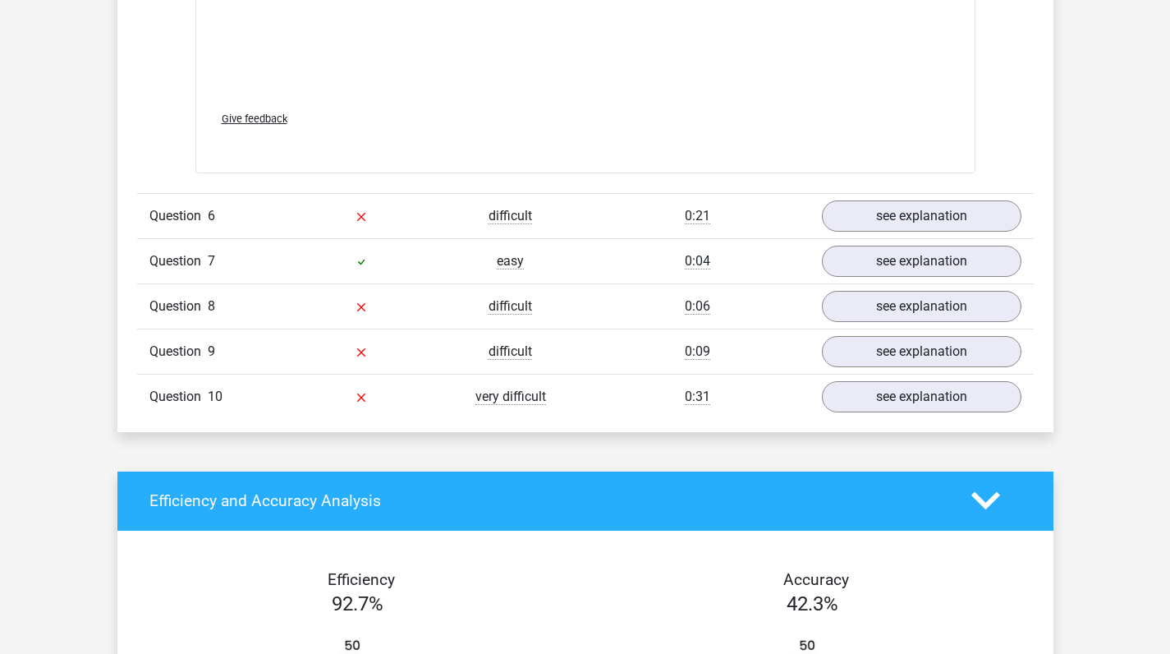
scroll to position [4596, 0]
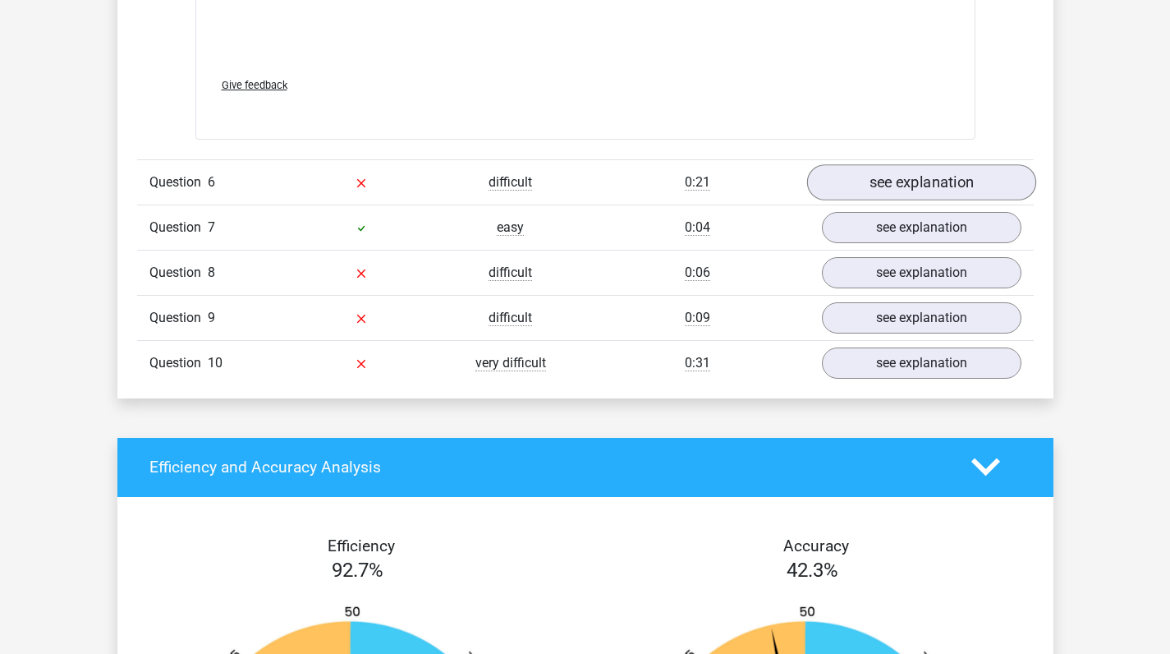
click at [893, 164] on link "see explanation" at bounding box center [920, 182] width 229 height 36
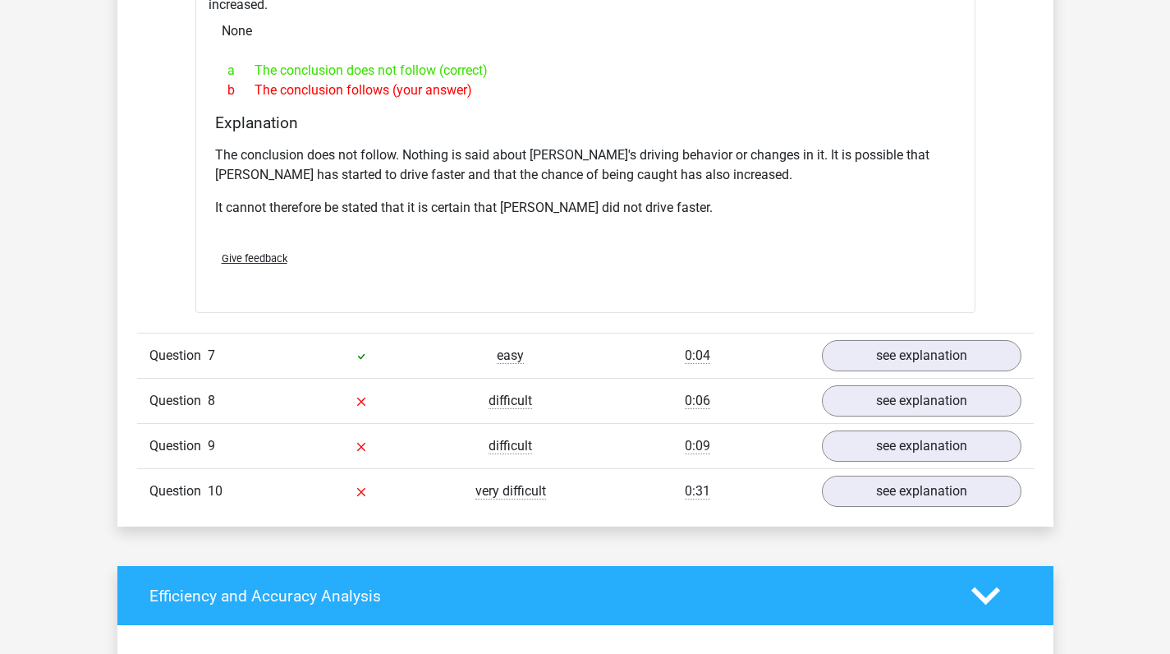
scroll to position [5139, 0]
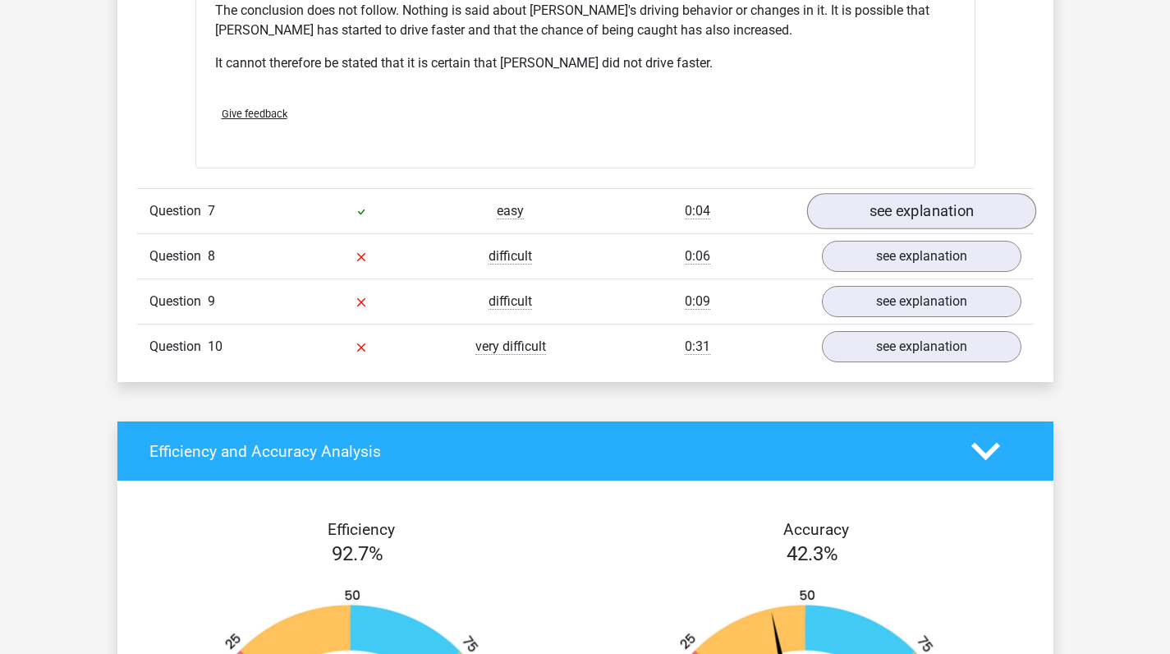
click at [932, 194] on link "see explanation" at bounding box center [920, 212] width 229 height 36
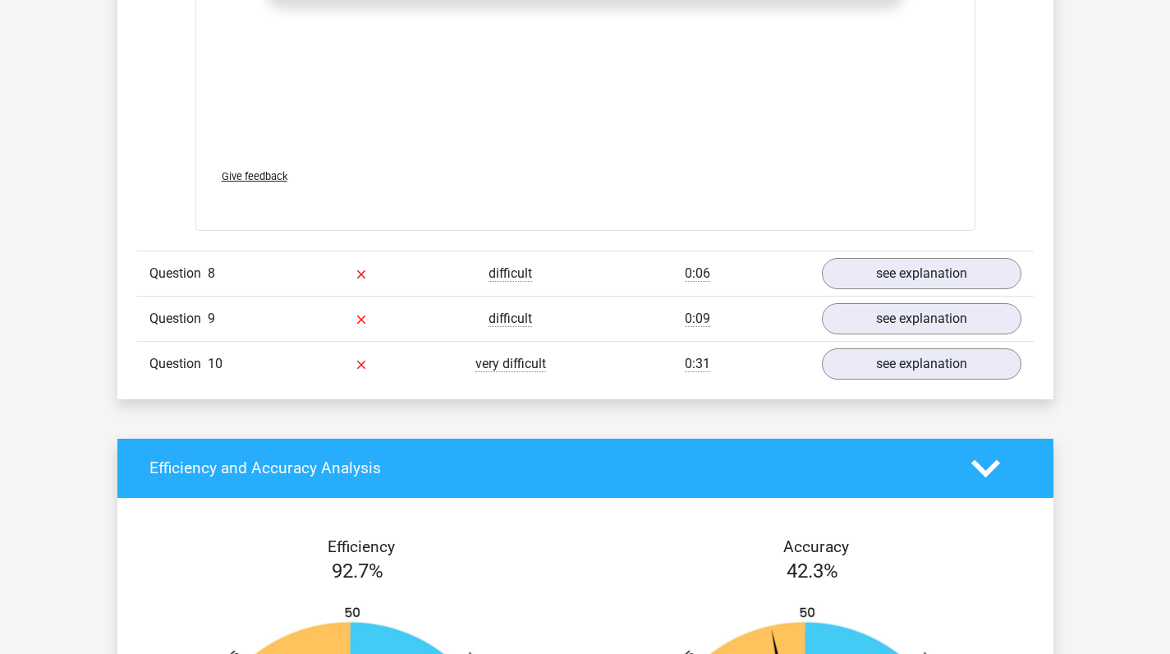
scroll to position [5999, 0]
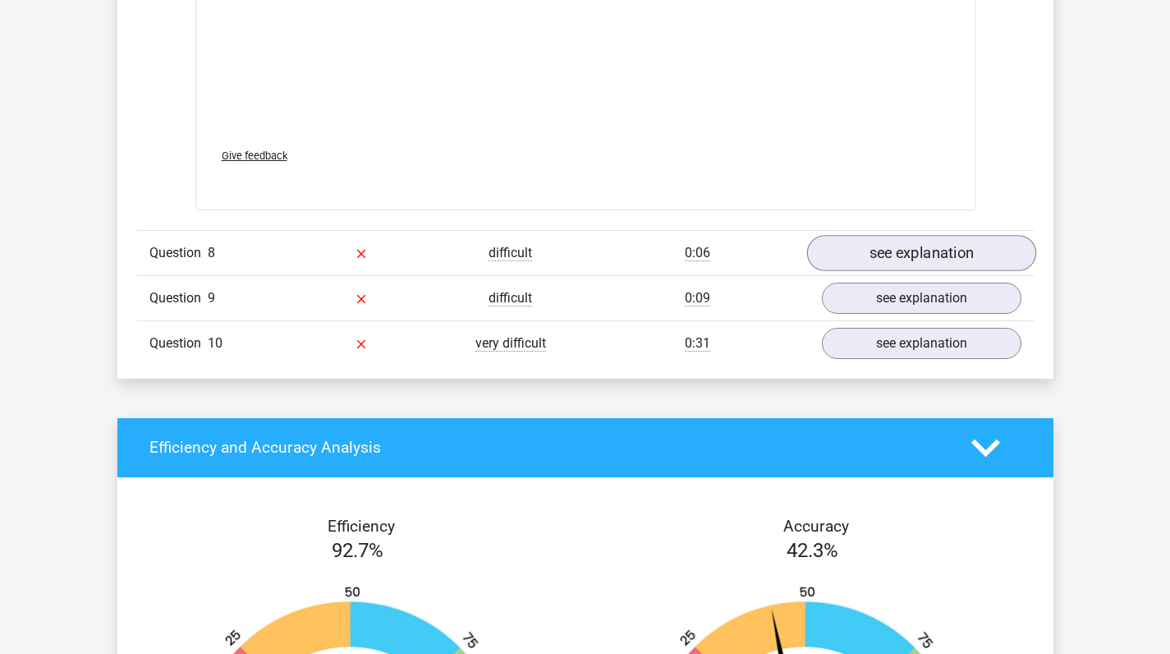
click at [957, 235] on link "see explanation" at bounding box center [920, 253] width 229 height 36
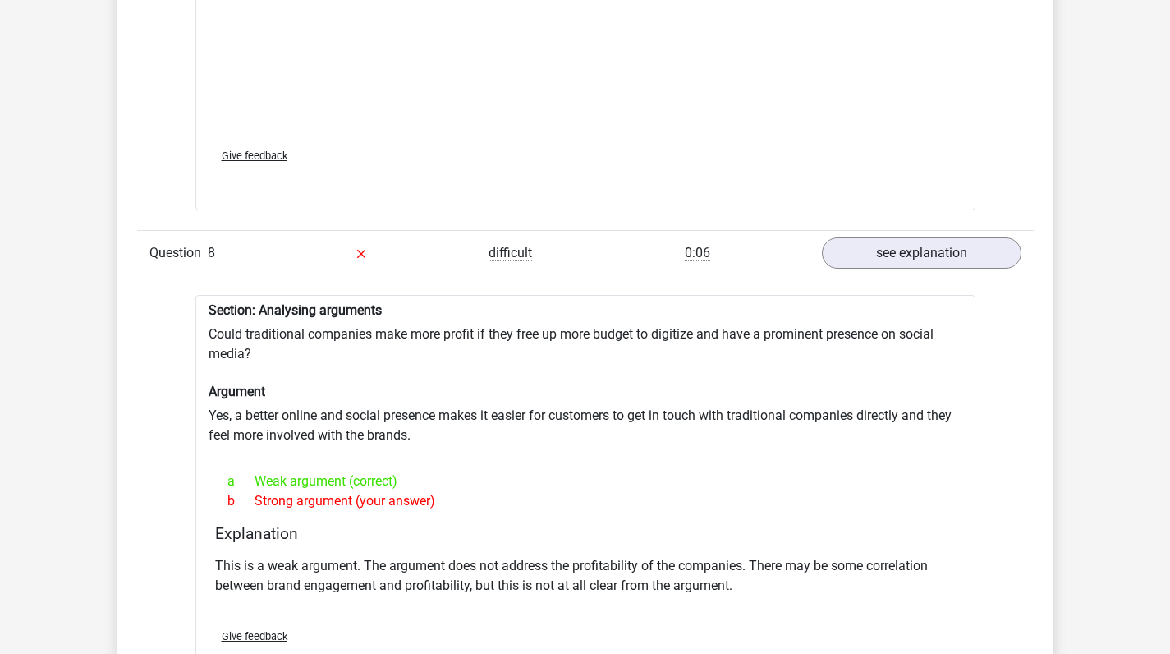
scroll to position [6434, 0]
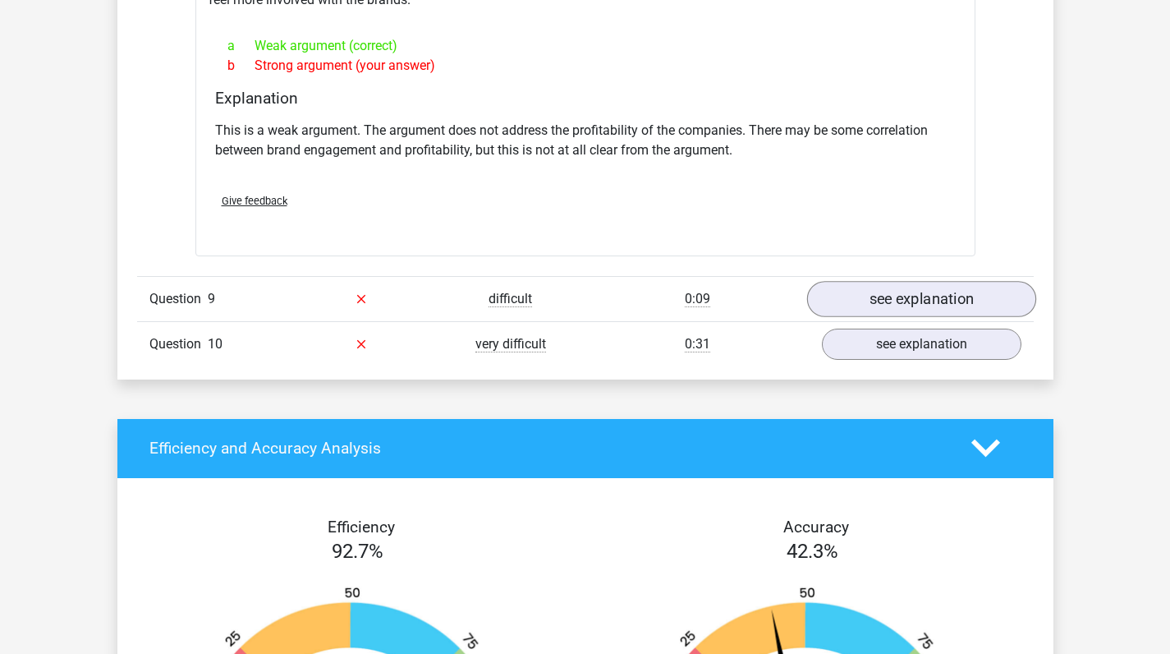
click at [1008, 281] on link "see explanation" at bounding box center [920, 299] width 229 height 36
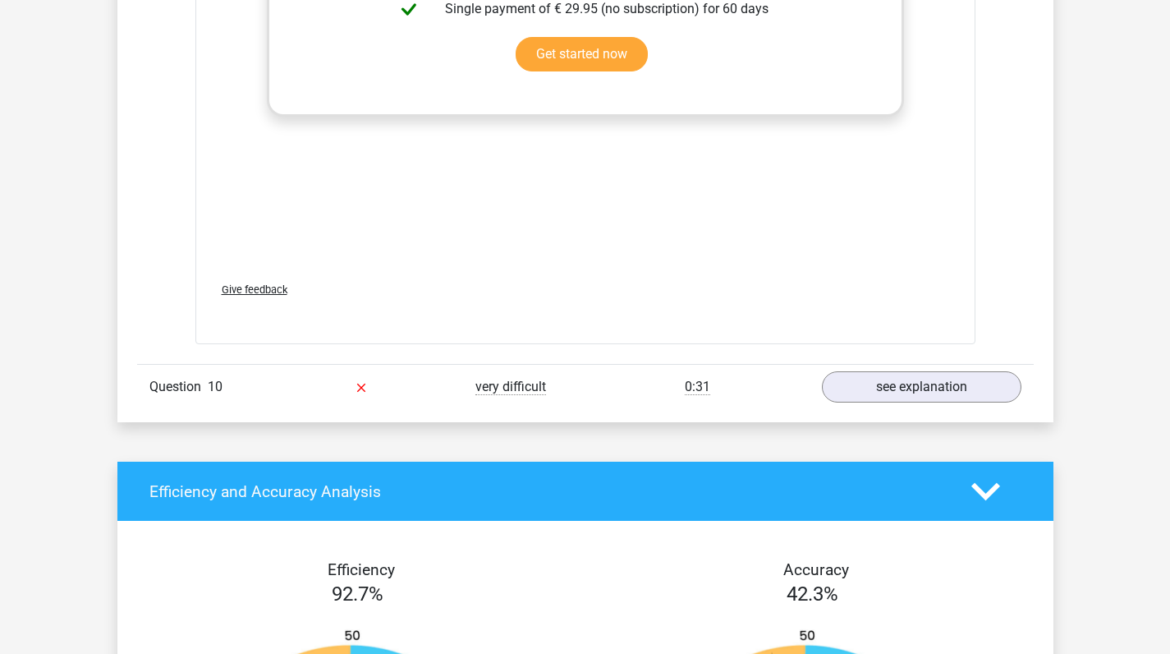
scroll to position [7310, 0]
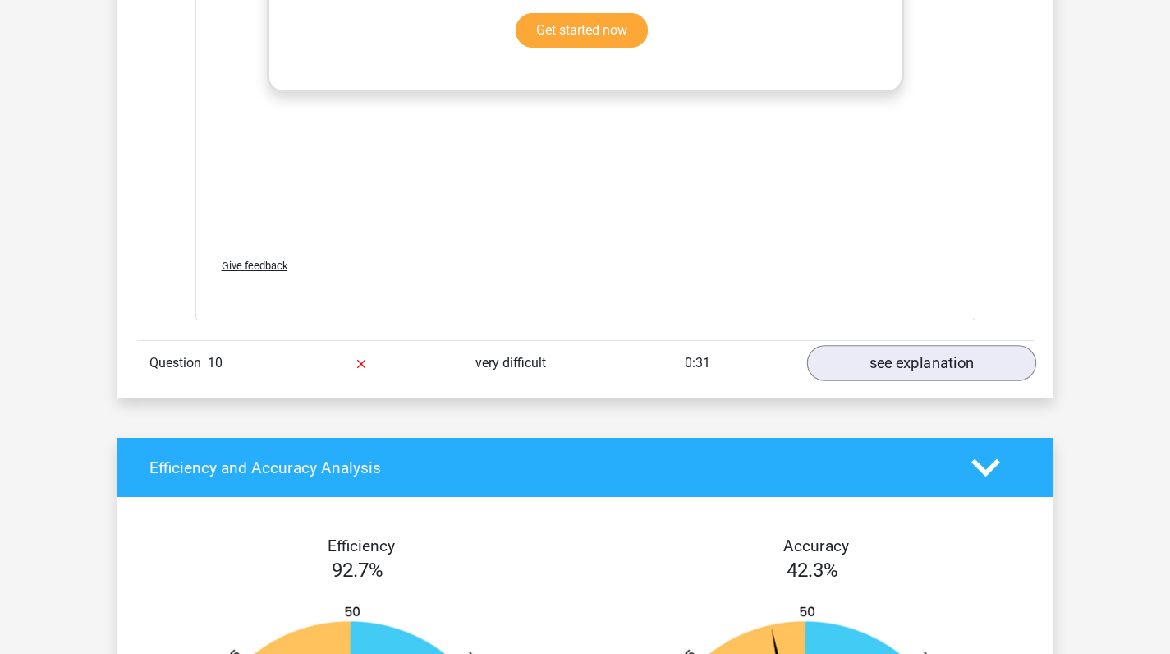
click at [930, 345] on link "see explanation" at bounding box center [920, 363] width 229 height 36
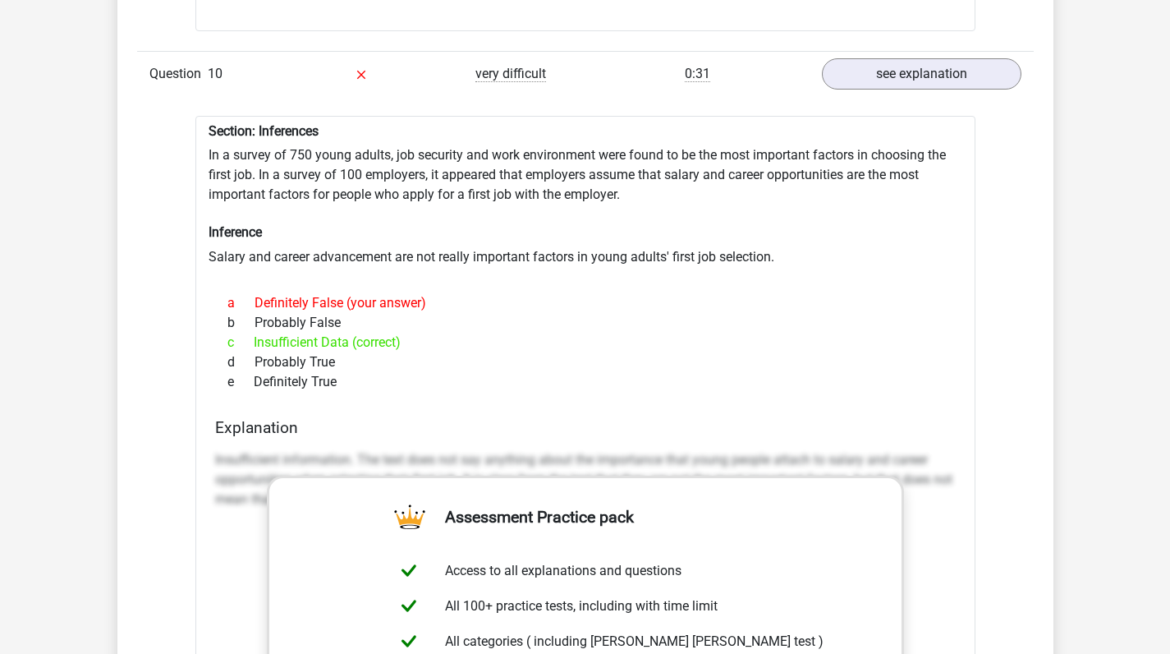
scroll to position [7625, 0]
